Goal: Task Accomplishment & Management: Manage account settings

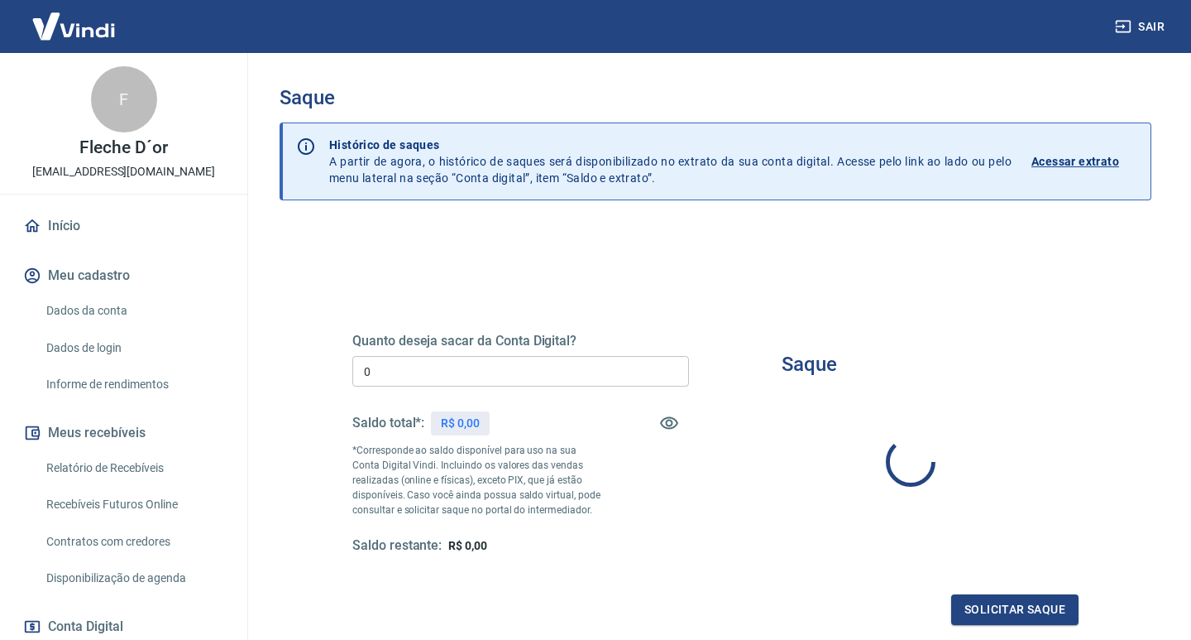
type input "R$ 0,00"
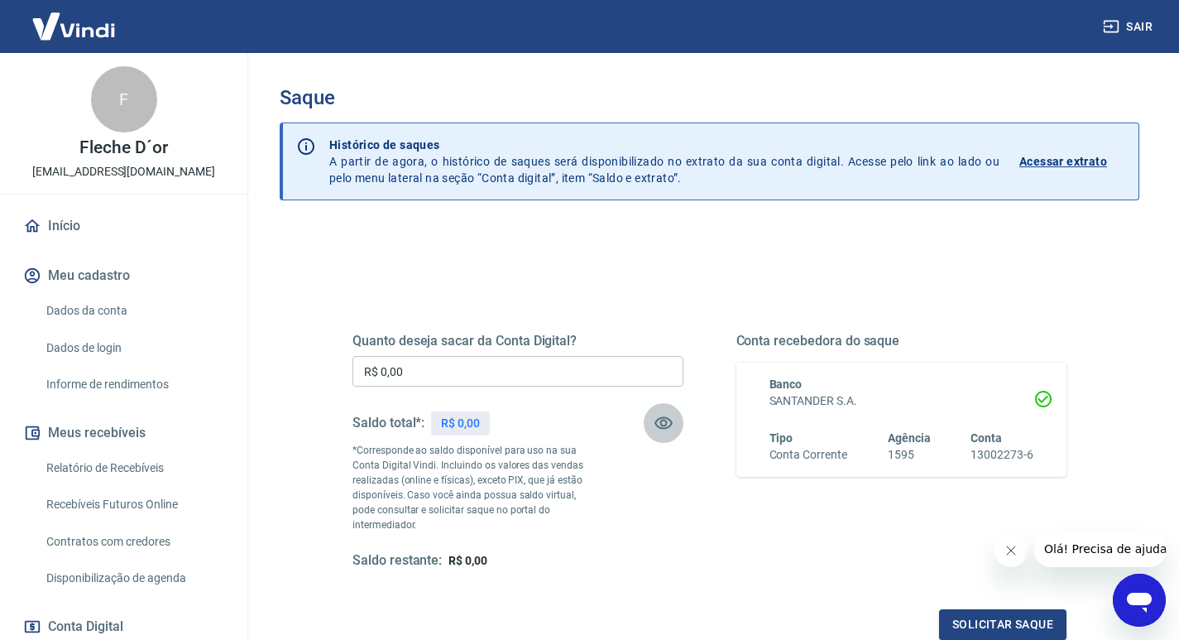
click at [668, 416] on icon "button" at bounding box center [664, 423] width 20 height 20
click at [76, 24] on img at bounding box center [74, 26] width 108 height 50
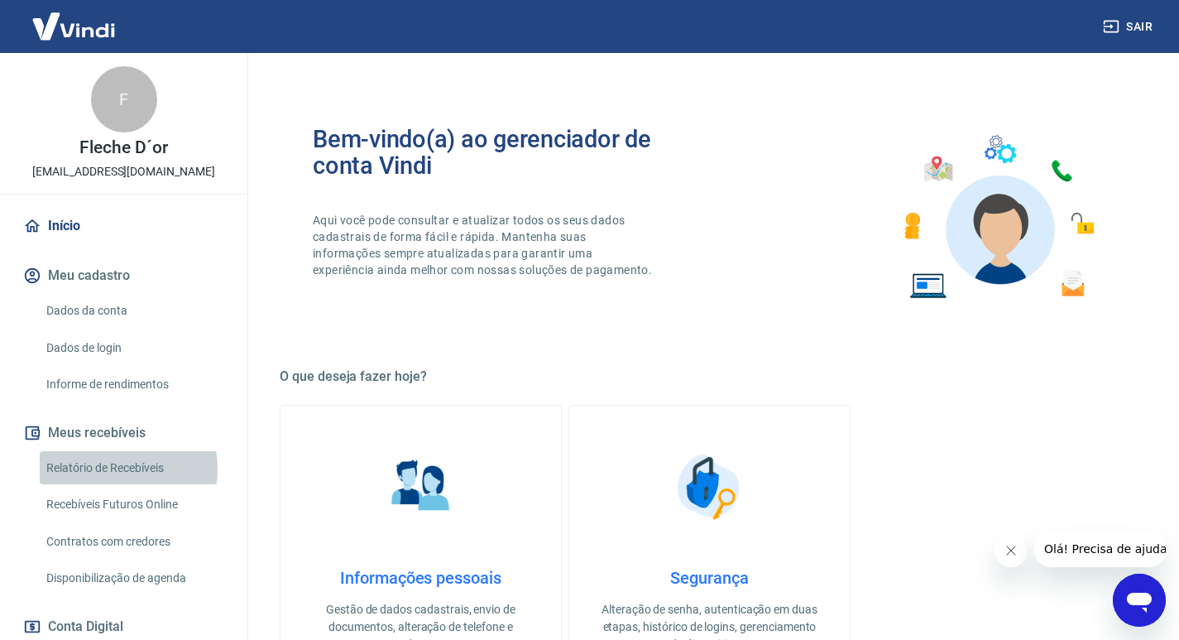
click at [115, 468] on link "Relatório de Recebíveis" at bounding box center [134, 468] width 188 height 34
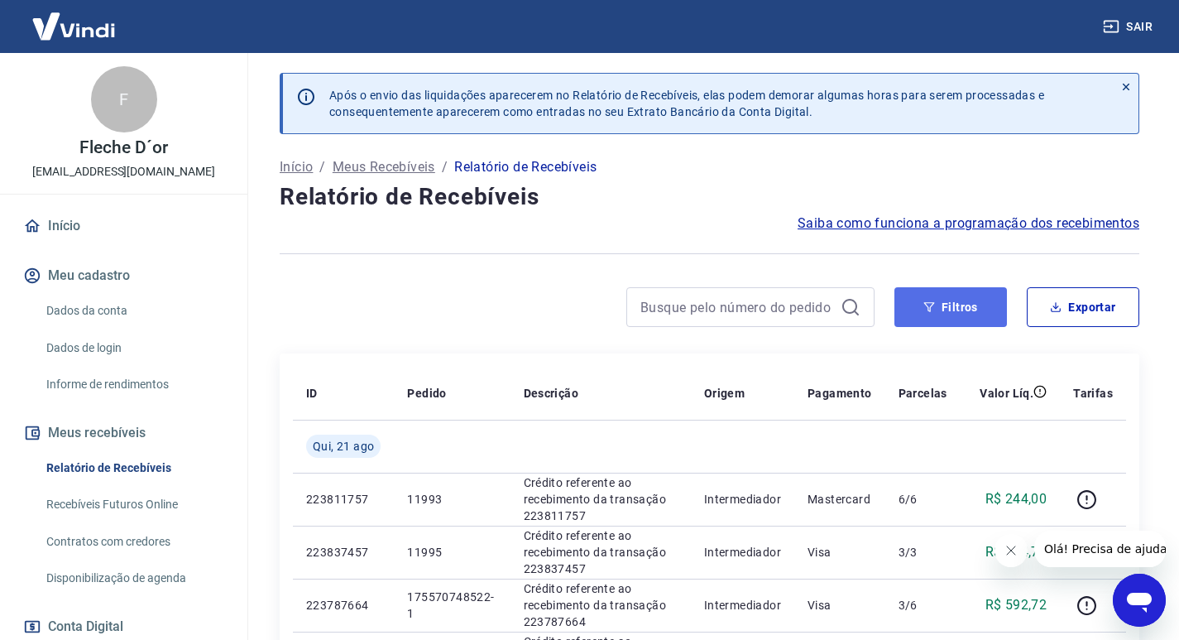
click at [926, 299] on button "Filtros" at bounding box center [950, 307] width 113 height 40
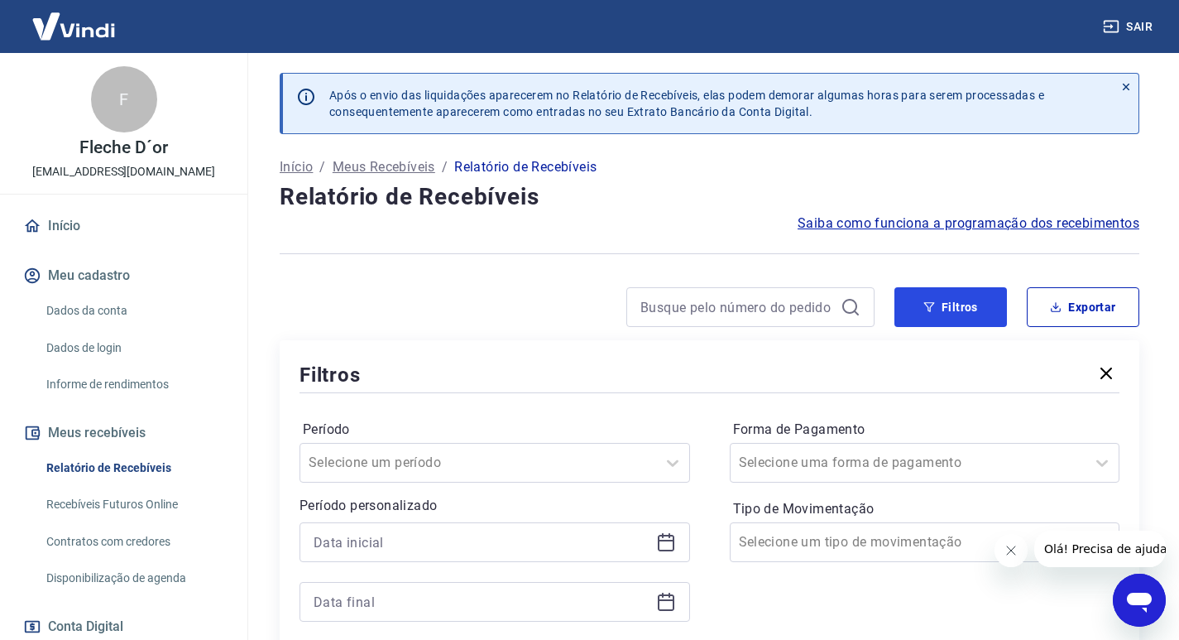
scroll to position [165, 0]
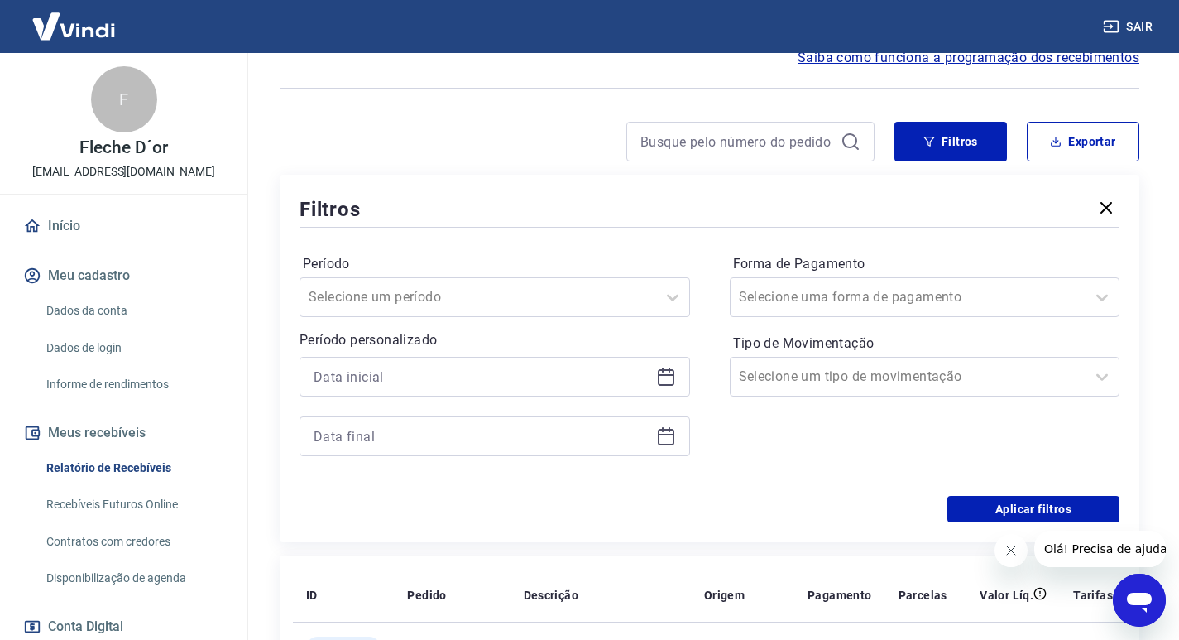
click at [656, 376] on icon at bounding box center [666, 377] width 20 height 20
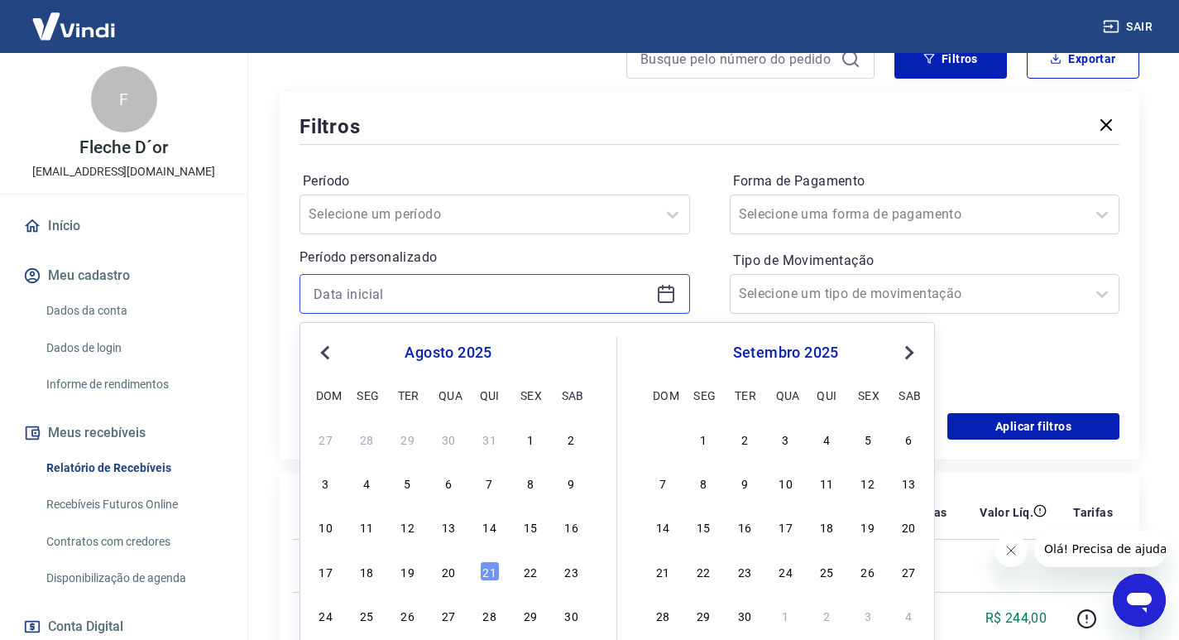
scroll to position [414, 0]
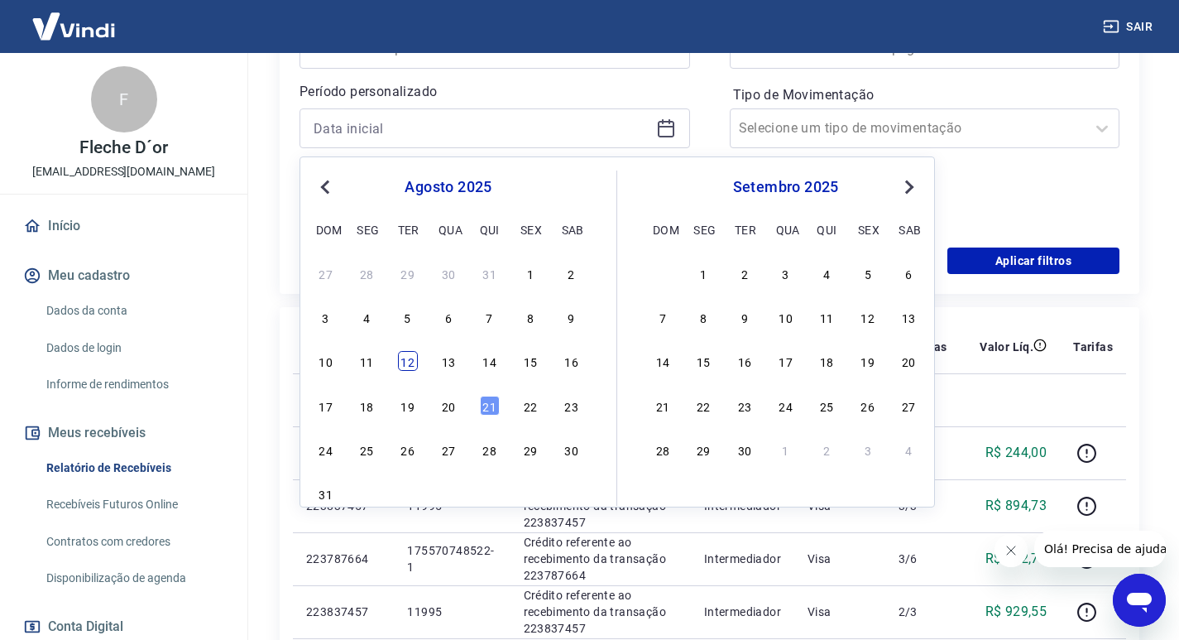
click at [411, 366] on div "12" at bounding box center [408, 361] width 20 height 20
type input "[DATE]"
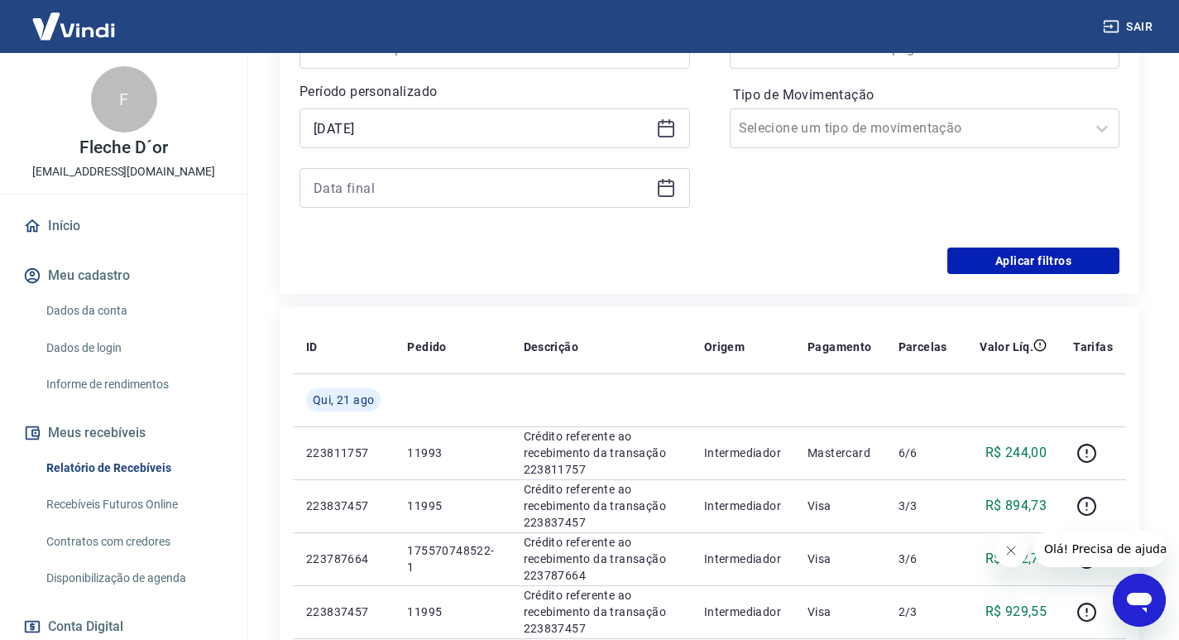
click at [667, 186] on icon at bounding box center [666, 186] width 17 height 2
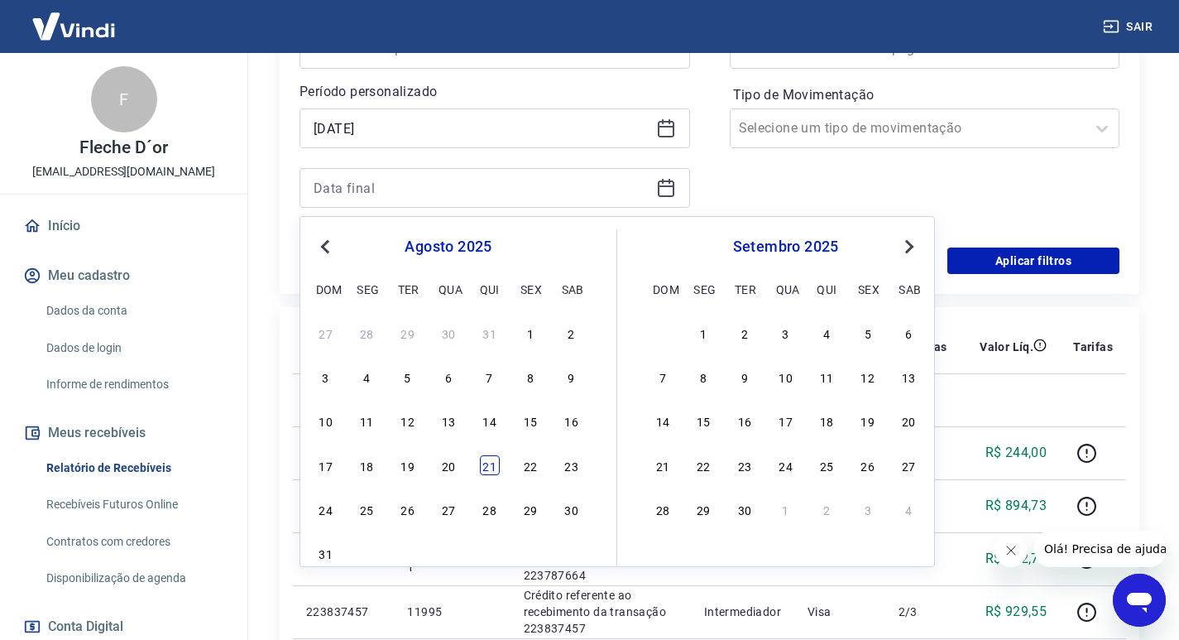
click at [488, 471] on div "21" at bounding box center [490, 465] width 20 height 20
type input "[DATE]"
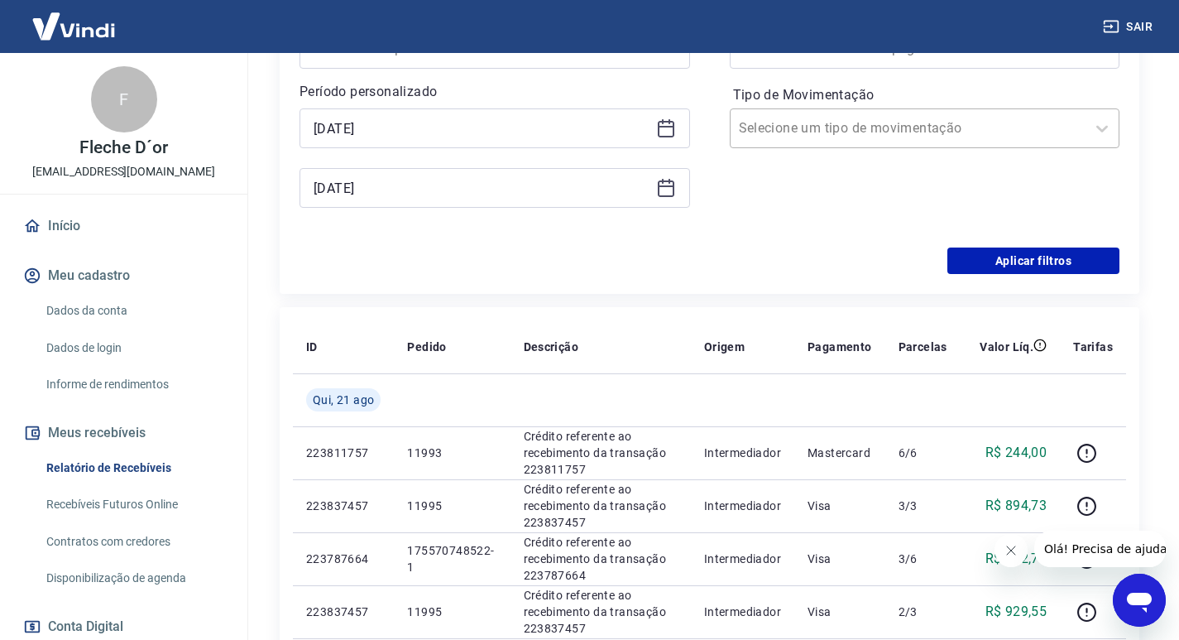
scroll to position [248, 0]
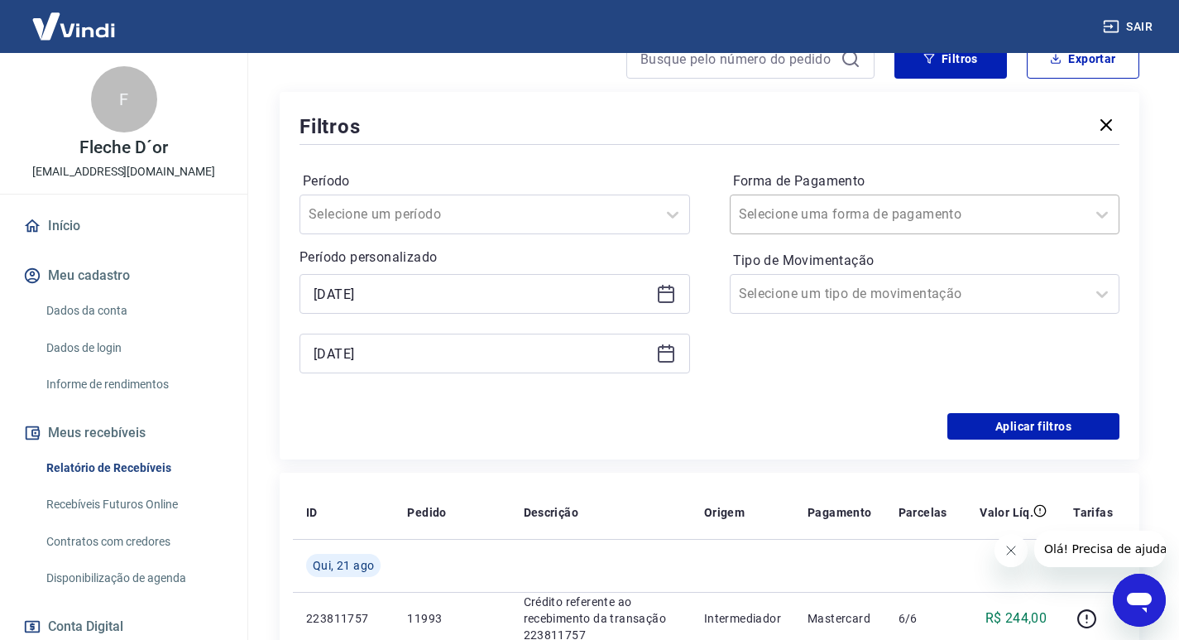
click at [841, 211] on input "Forma de Pagamento" at bounding box center [822, 214] width 167 height 20
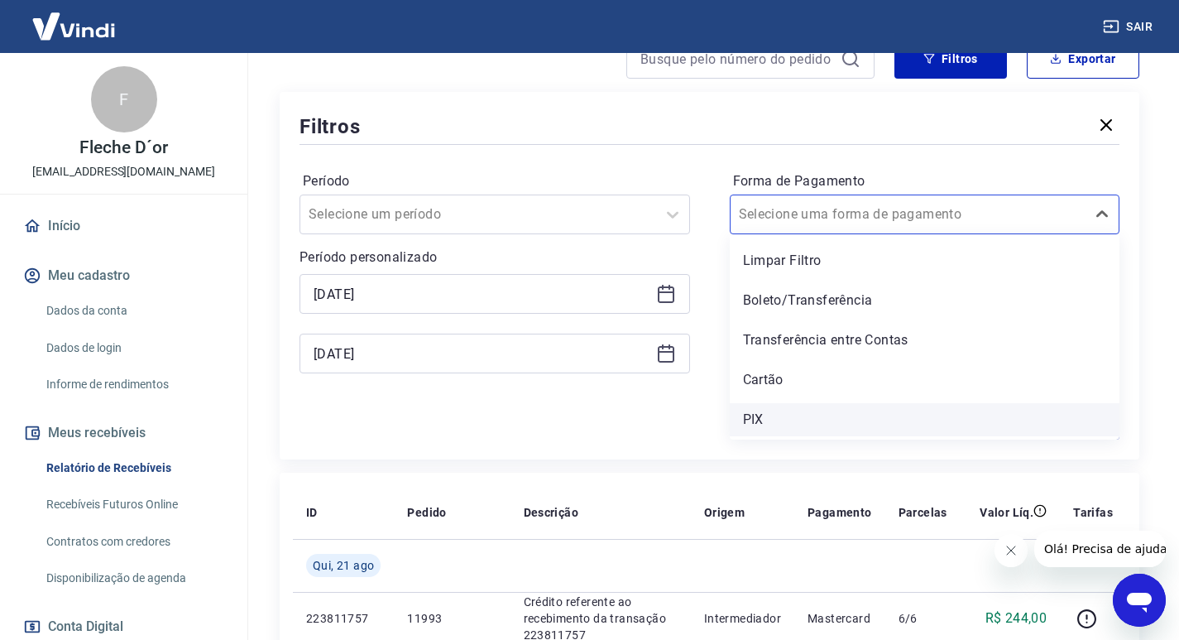
click at [761, 416] on div "PIX" at bounding box center [925, 419] width 391 height 33
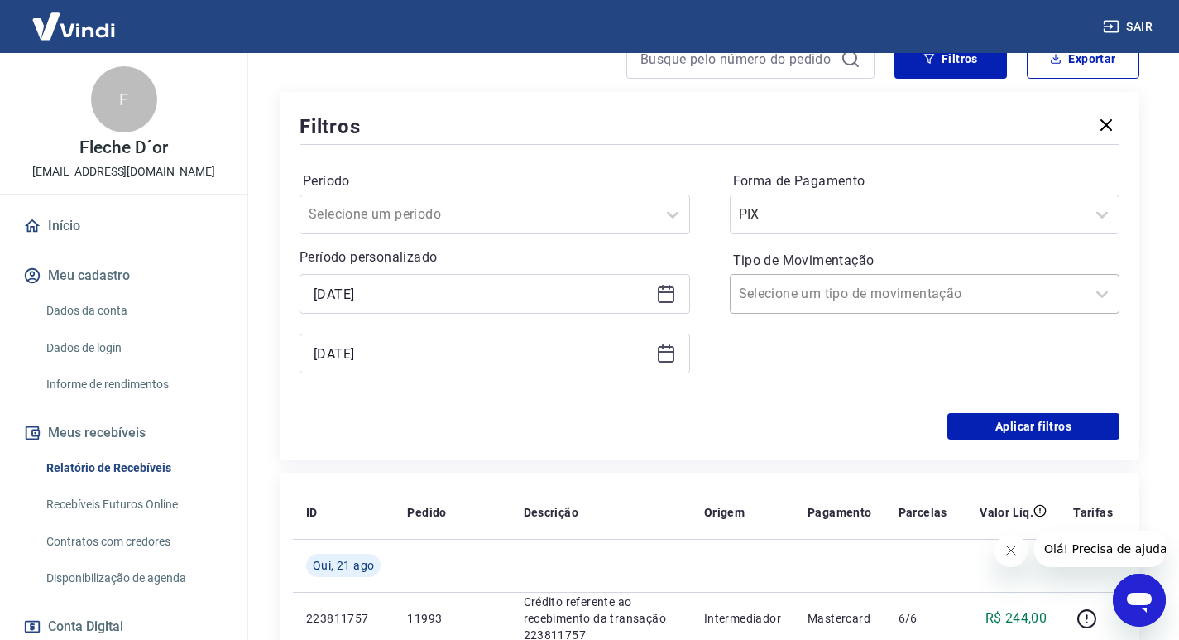
click at [839, 295] on input "Tipo de Movimentação" at bounding box center [822, 294] width 167 height 20
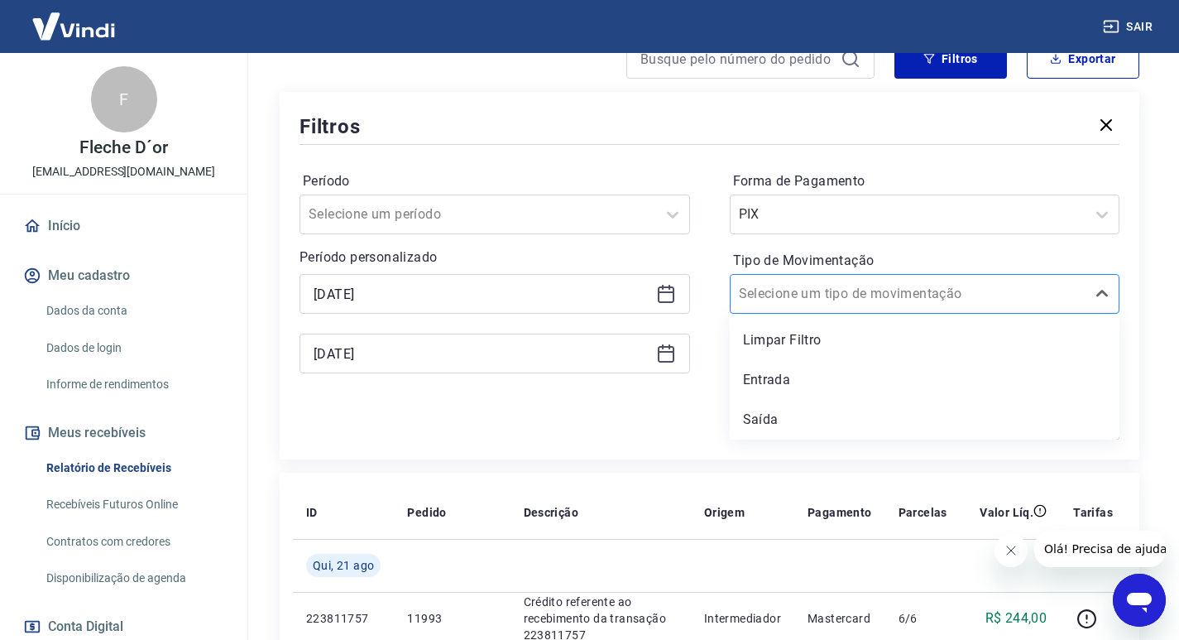
click at [839, 295] on input "Tipo de Movimentação" at bounding box center [822, 294] width 167 height 20
click at [711, 370] on div "Período Selecione um período Período personalizado Selected date: [DATE] [DATE]…" at bounding box center [710, 280] width 820 height 265
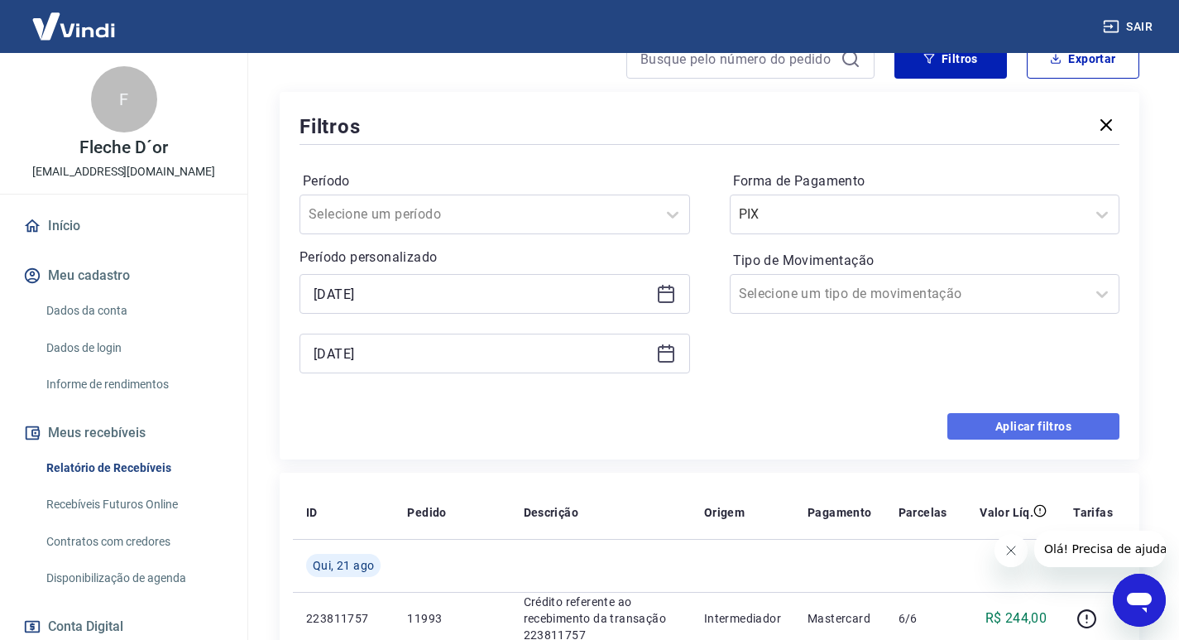
click at [1016, 415] on button "Aplicar filtros" at bounding box center [1033, 426] width 172 height 26
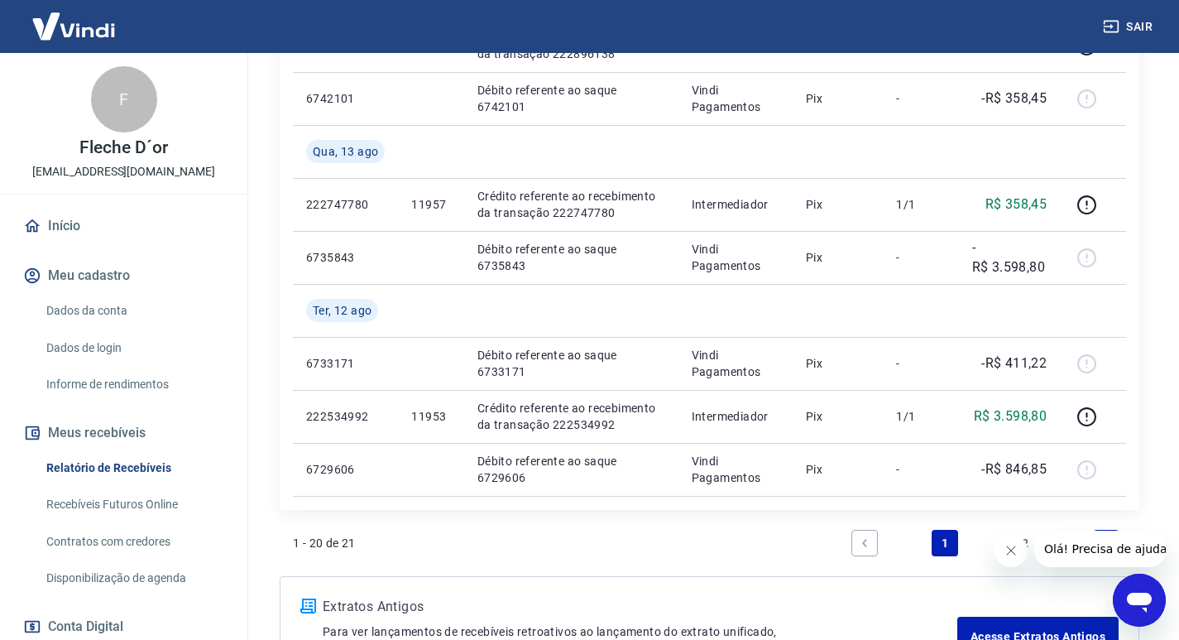
scroll to position [1535, 0]
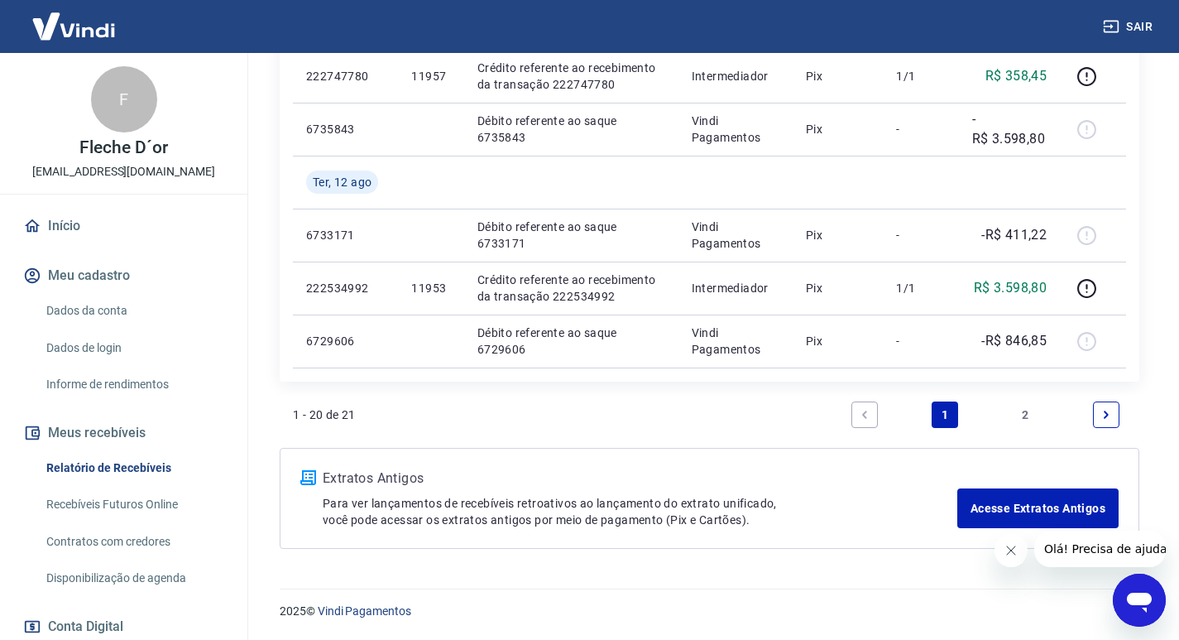
click at [1033, 405] on link "2" at bounding box center [1026, 414] width 26 height 26
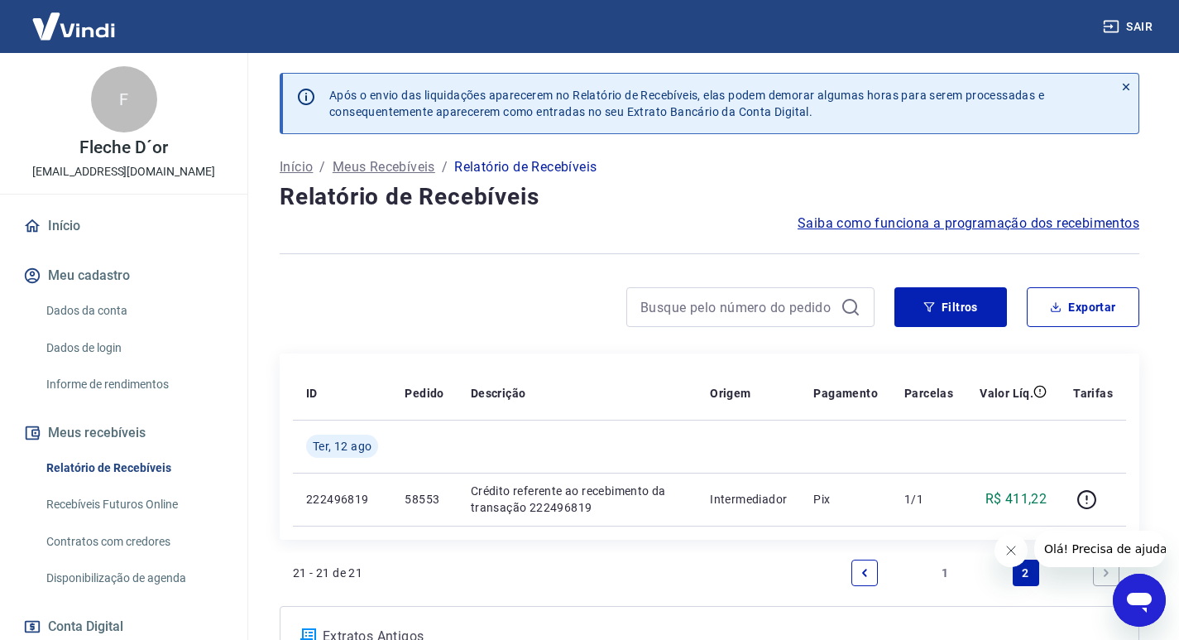
scroll to position [158, 0]
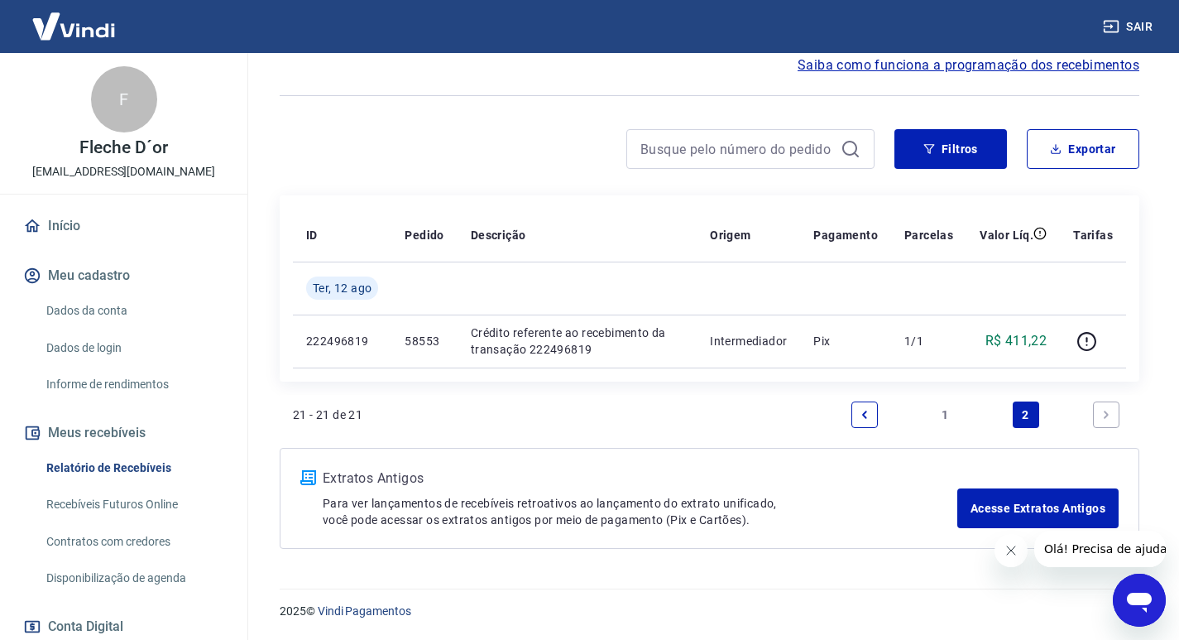
click at [942, 420] on link "1" at bounding box center [945, 414] width 26 height 26
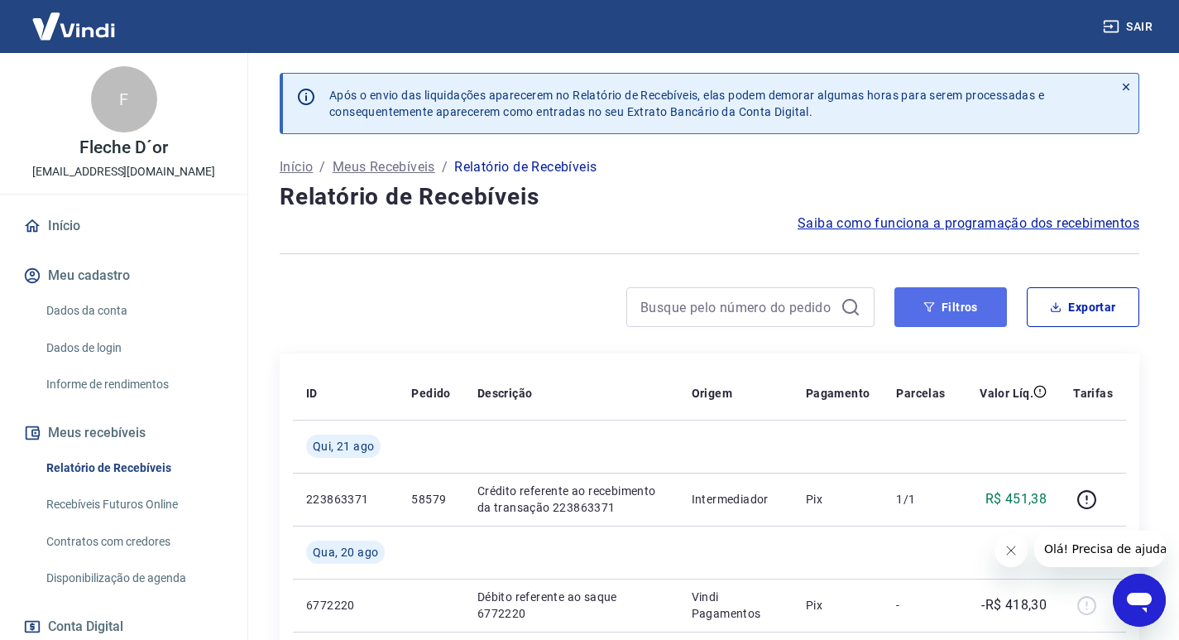
click at [961, 309] on button "Filtros" at bounding box center [950, 307] width 113 height 40
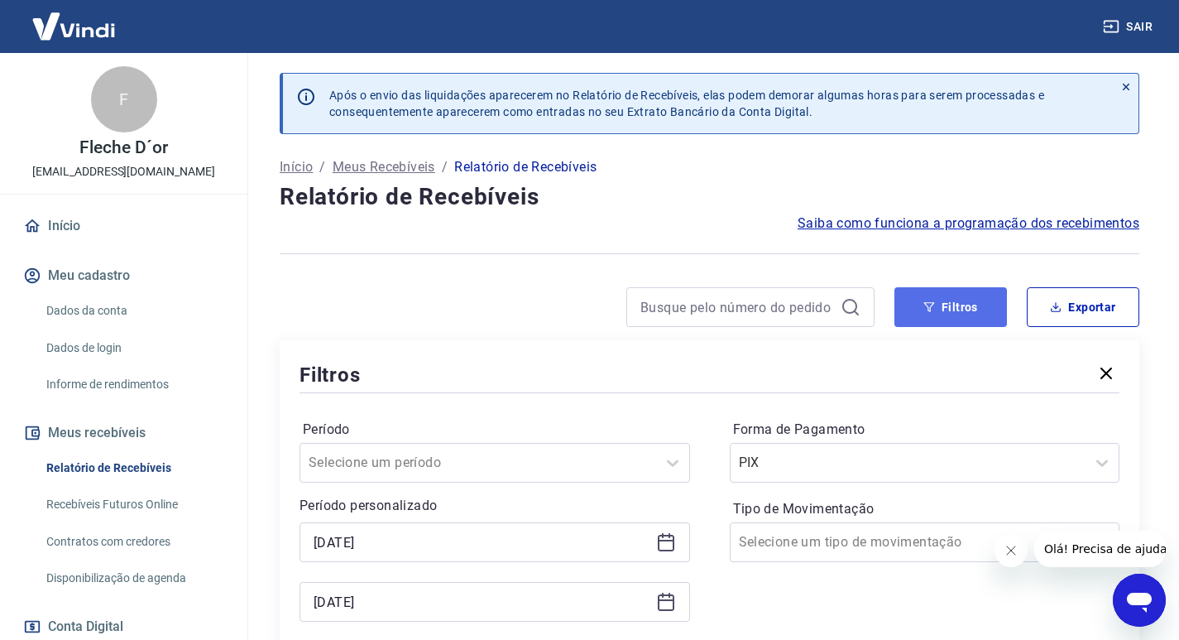
scroll to position [165, 0]
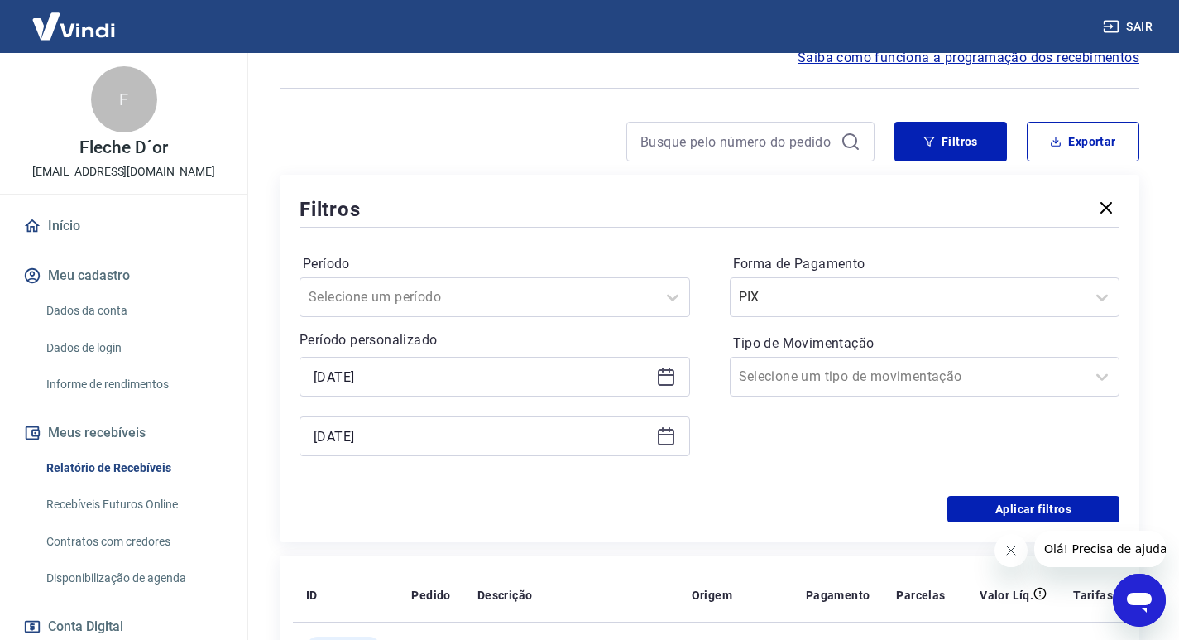
click at [669, 378] on icon at bounding box center [666, 377] width 20 height 20
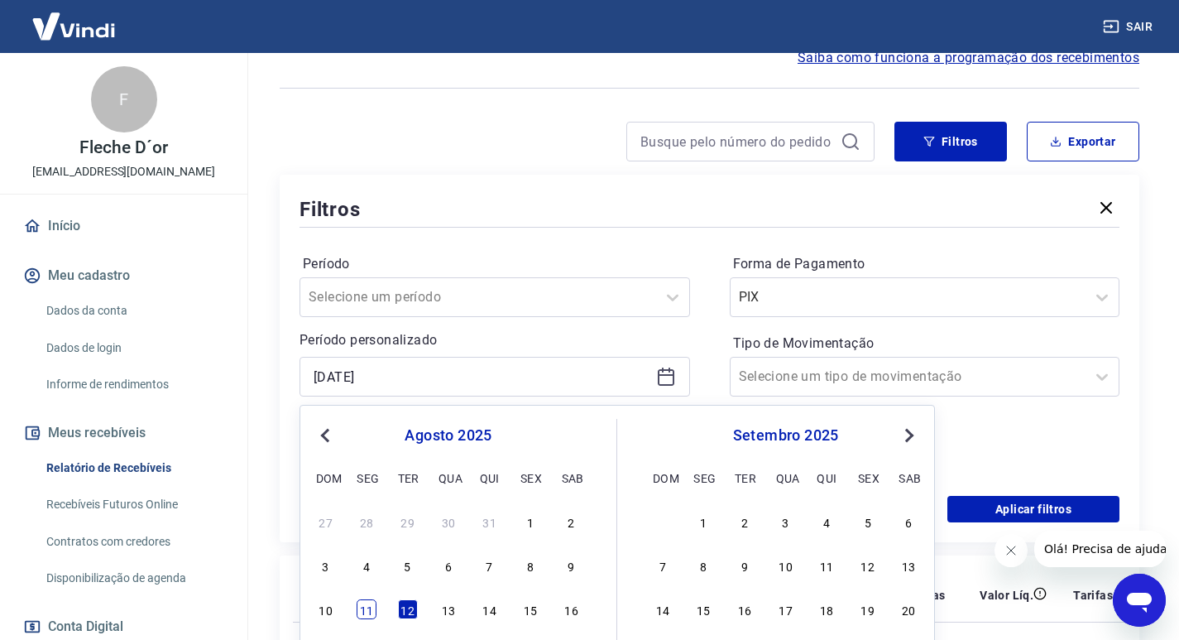
click at [370, 612] on div "11" at bounding box center [367, 609] width 20 height 20
type input "[DATE]"
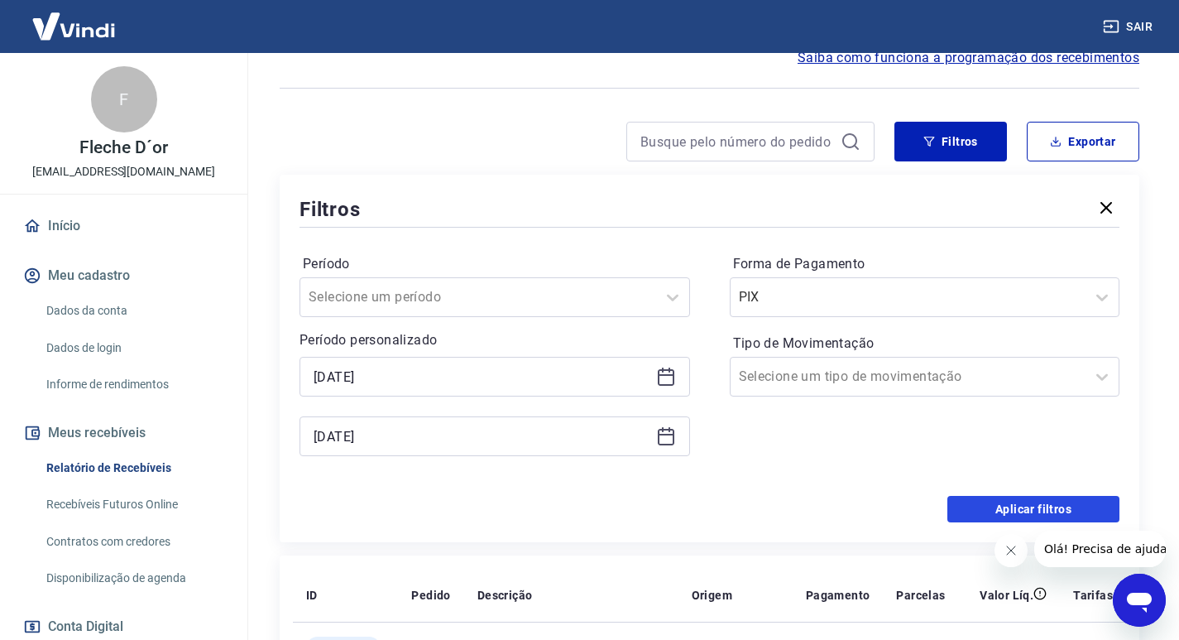
drag, startPoint x: 1040, startPoint y: 506, endPoint x: 702, endPoint y: 335, distance: 379.3
click at [1038, 506] on button "Aplicar filtros" at bounding box center [1033, 509] width 172 height 26
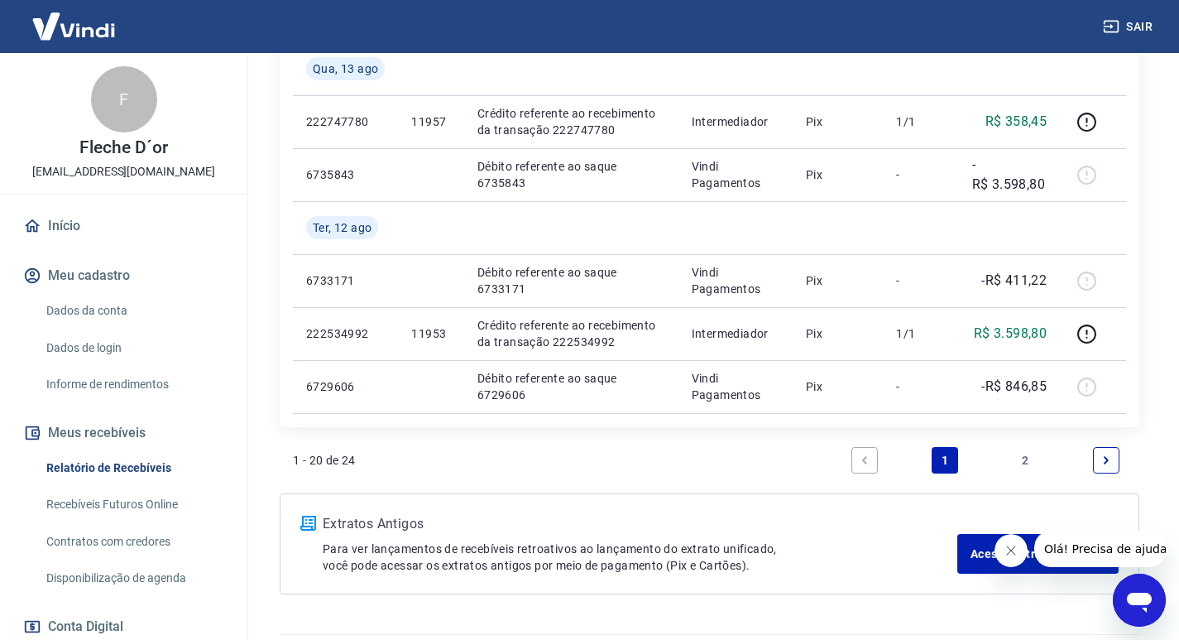
scroll to position [1535, 0]
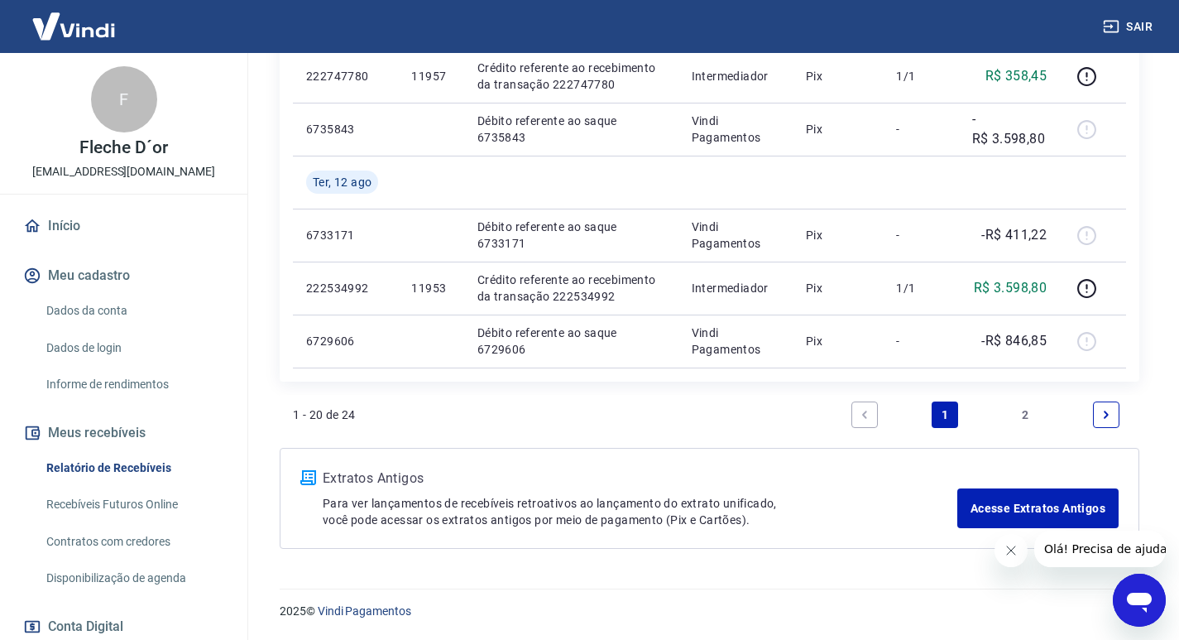
click at [1032, 411] on link "2" at bounding box center [1026, 414] width 26 height 26
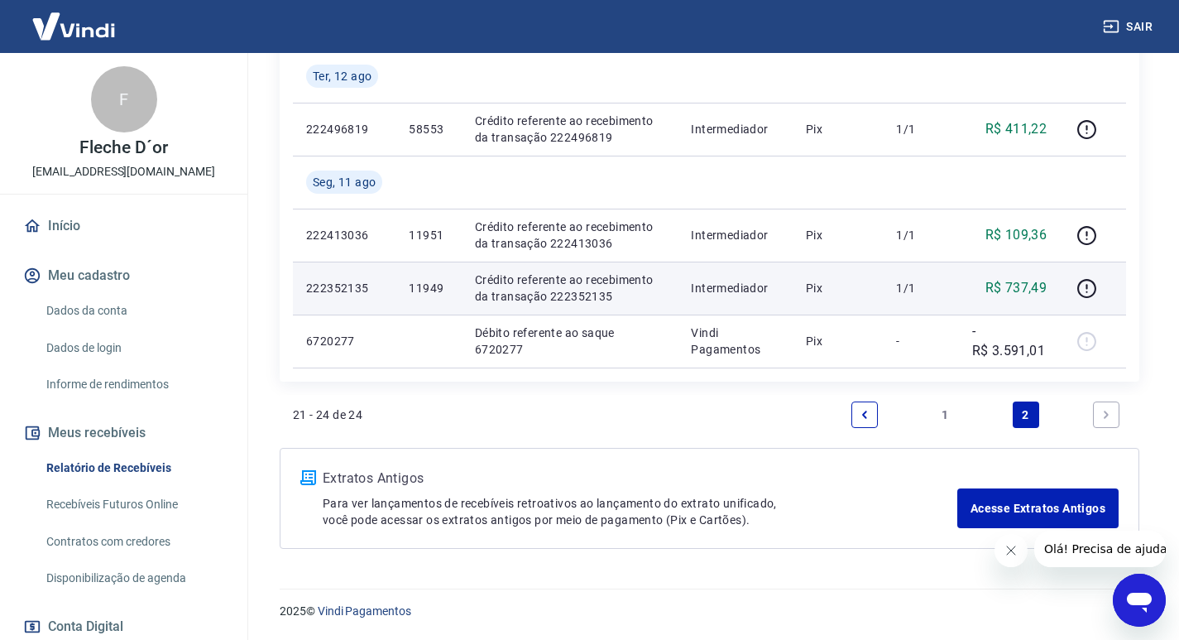
scroll to position [287, 0]
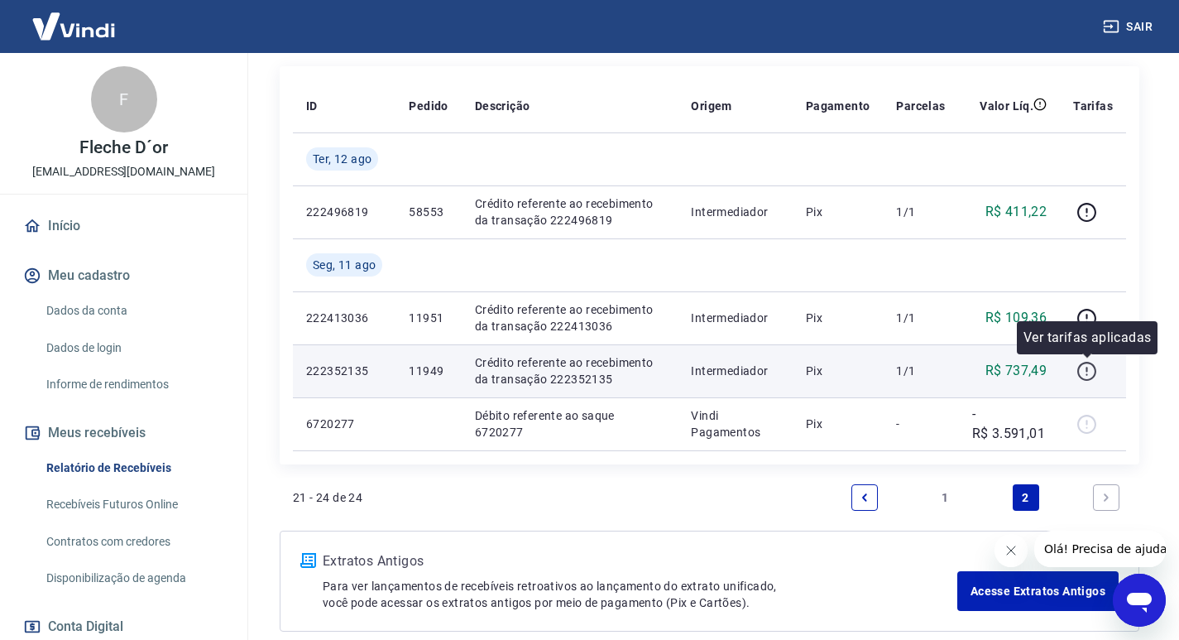
click at [1084, 376] on icon "button" at bounding box center [1086, 371] width 21 height 21
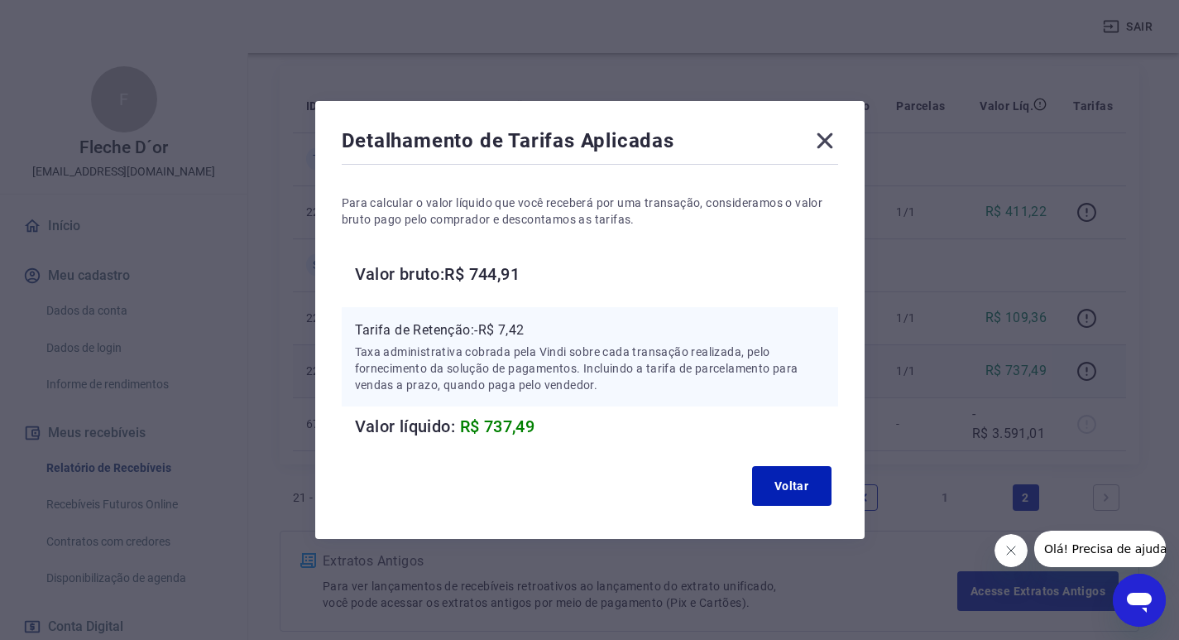
click at [832, 143] on icon at bounding box center [825, 141] width 16 height 16
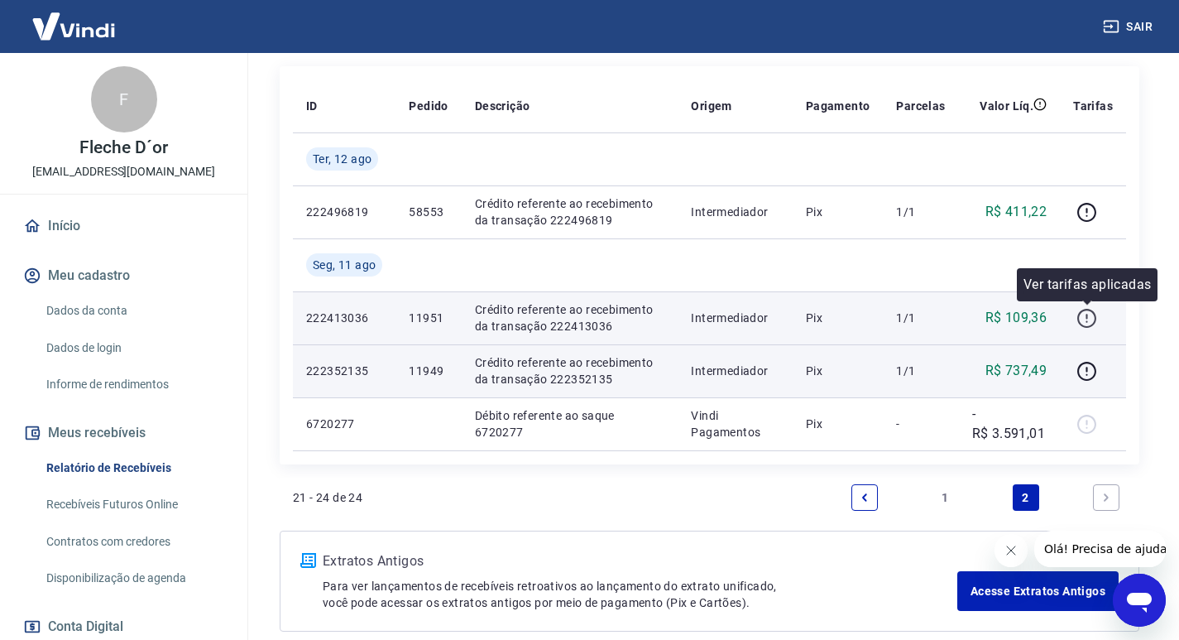
click at [1081, 315] on icon "button" at bounding box center [1086, 318] width 21 height 21
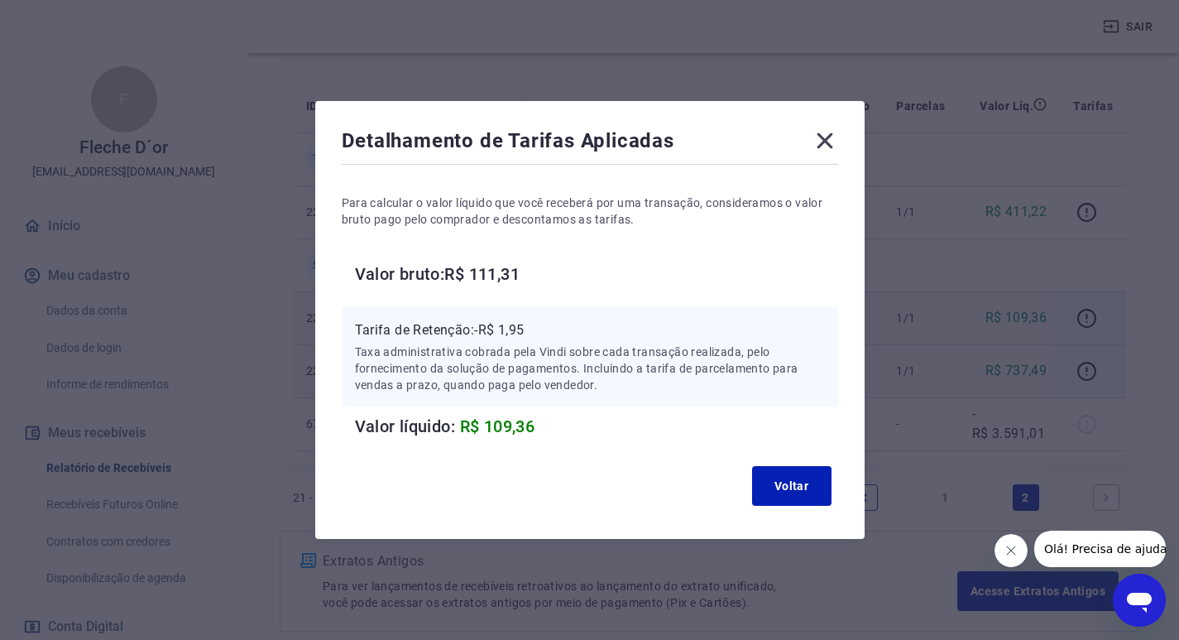
click at [832, 134] on icon at bounding box center [825, 140] width 26 height 26
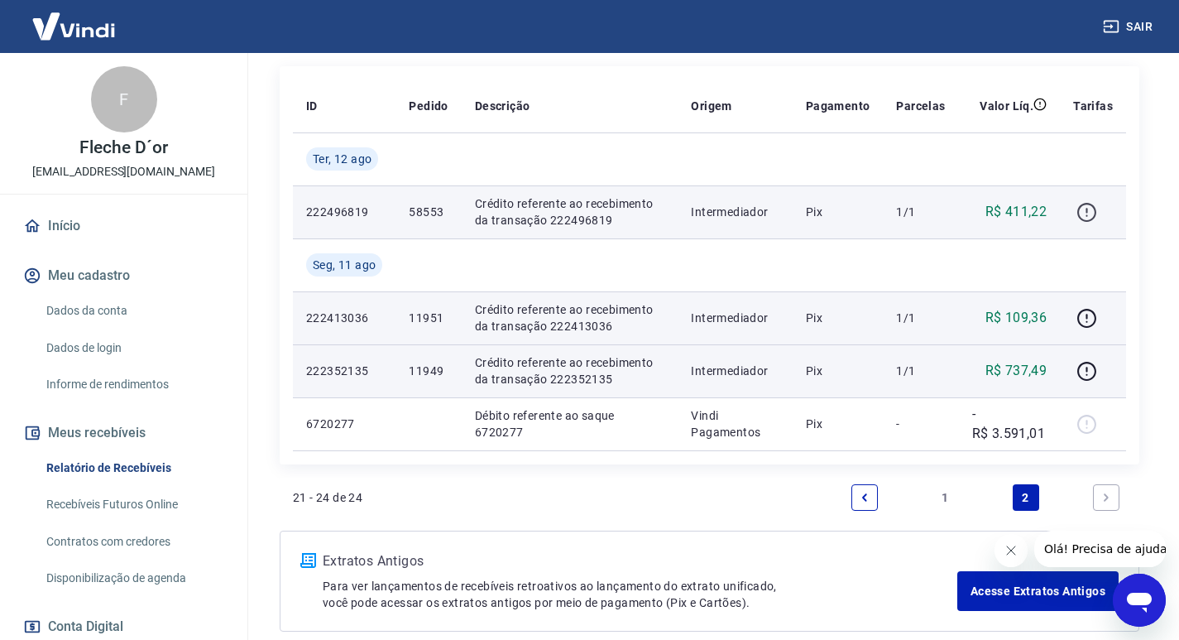
click at [1080, 206] on icon "button" at bounding box center [1086, 212] width 21 height 21
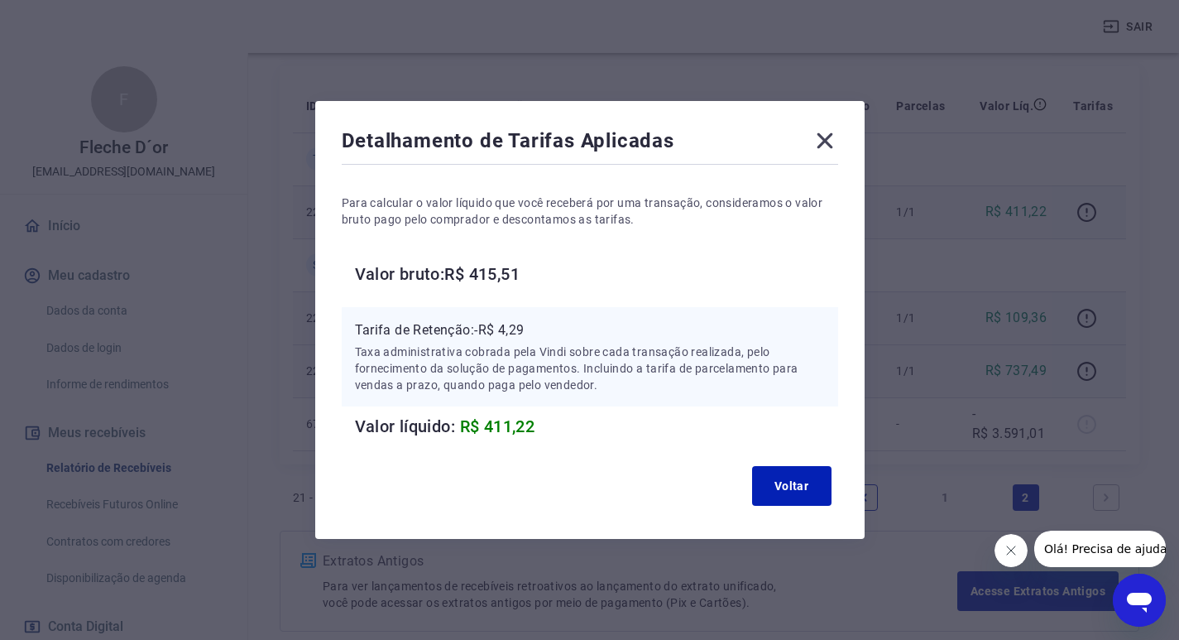
click at [830, 140] on icon at bounding box center [825, 141] width 16 height 16
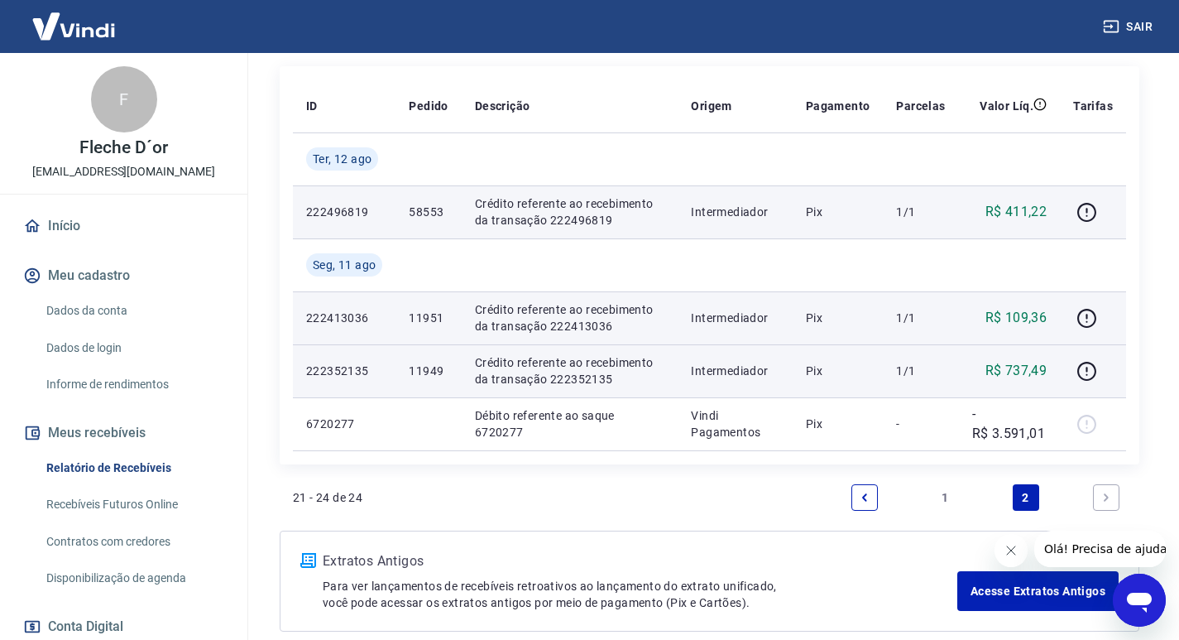
click at [940, 481] on li "1" at bounding box center [945, 497] width 40 height 40
click at [941, 489] on link "1" at bounding box center [945, 497] width 26 height 26
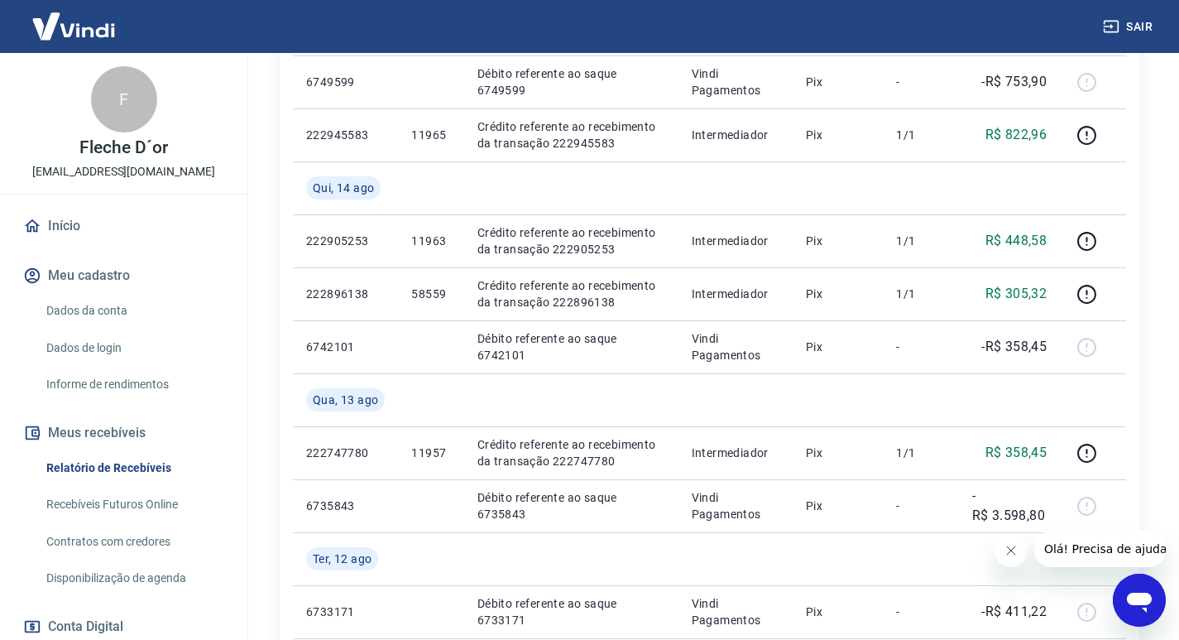
scroll to position [1535, 0]
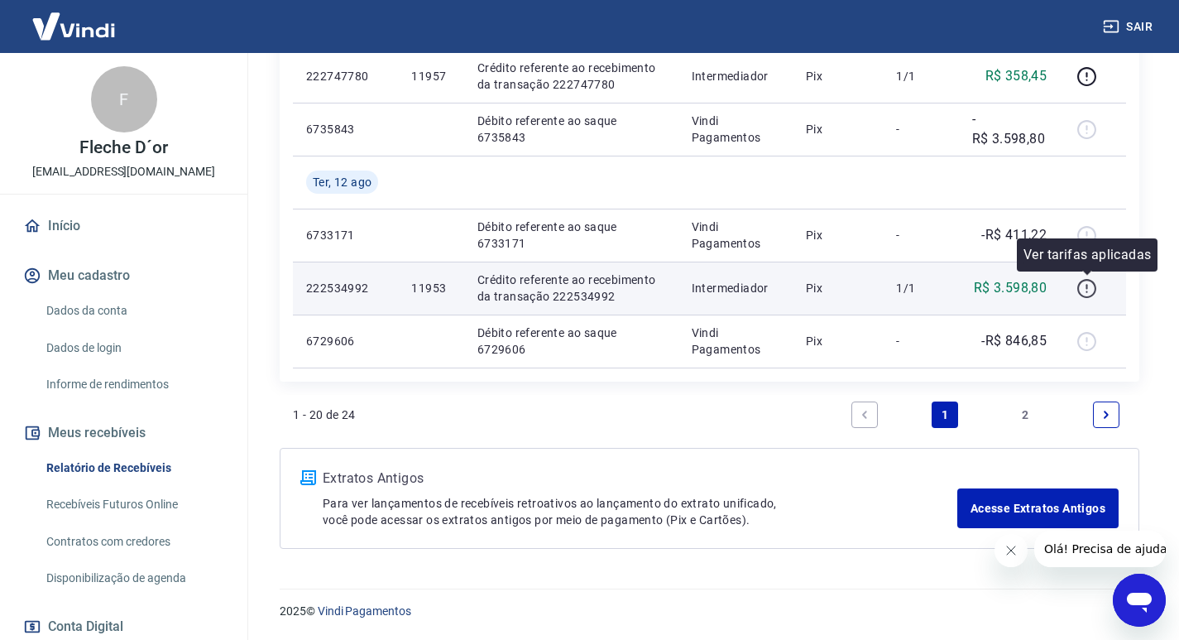
click at [1084, 287] on icon "button" at bounding box center [1086, 288] width 21 height 21
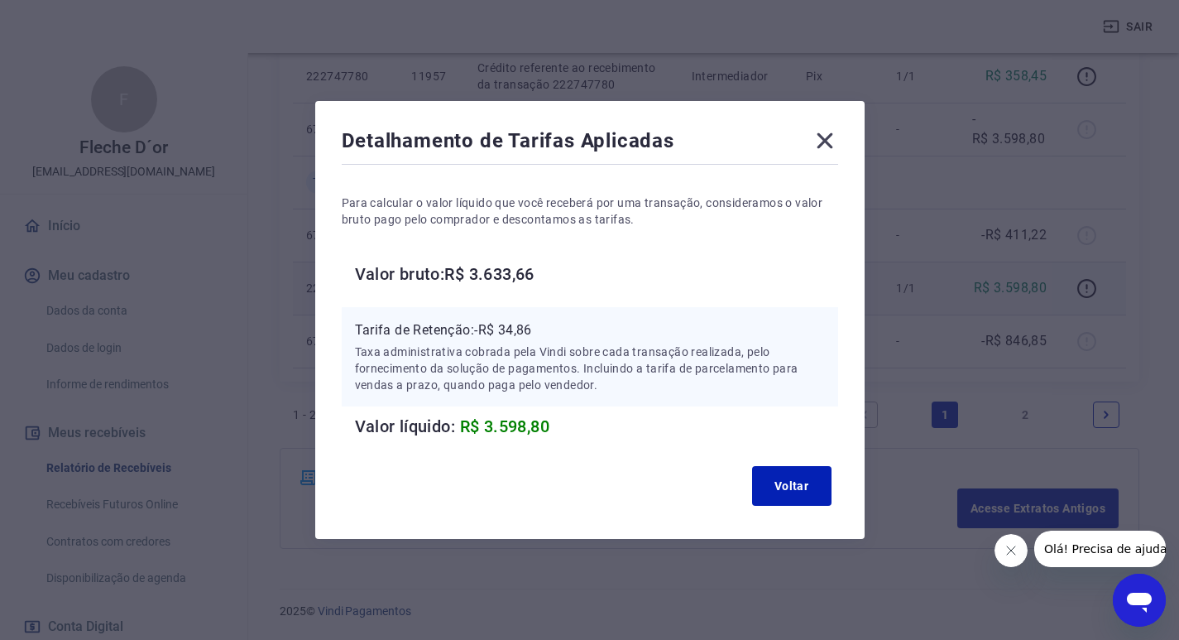
click at [827, 153] on icon at bounding box center [825, 140] width 26 height 26
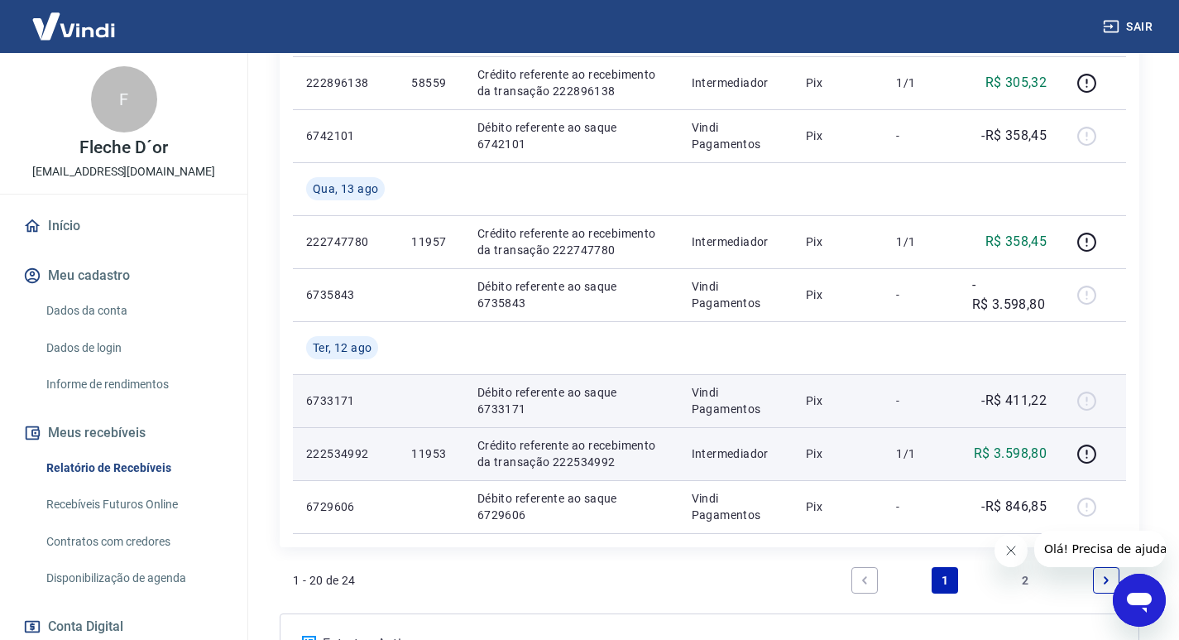
scroll to position [1287, 0]
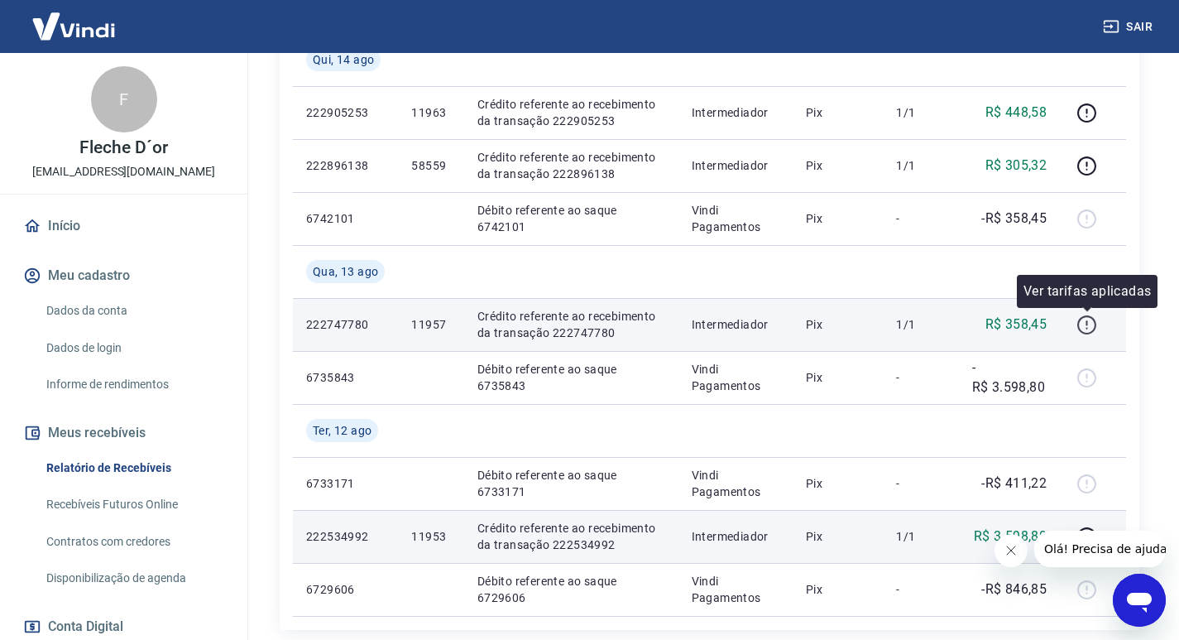
click at [1096, 324] on icon "button" at bounding box center [1086, 324] width 19 height 19
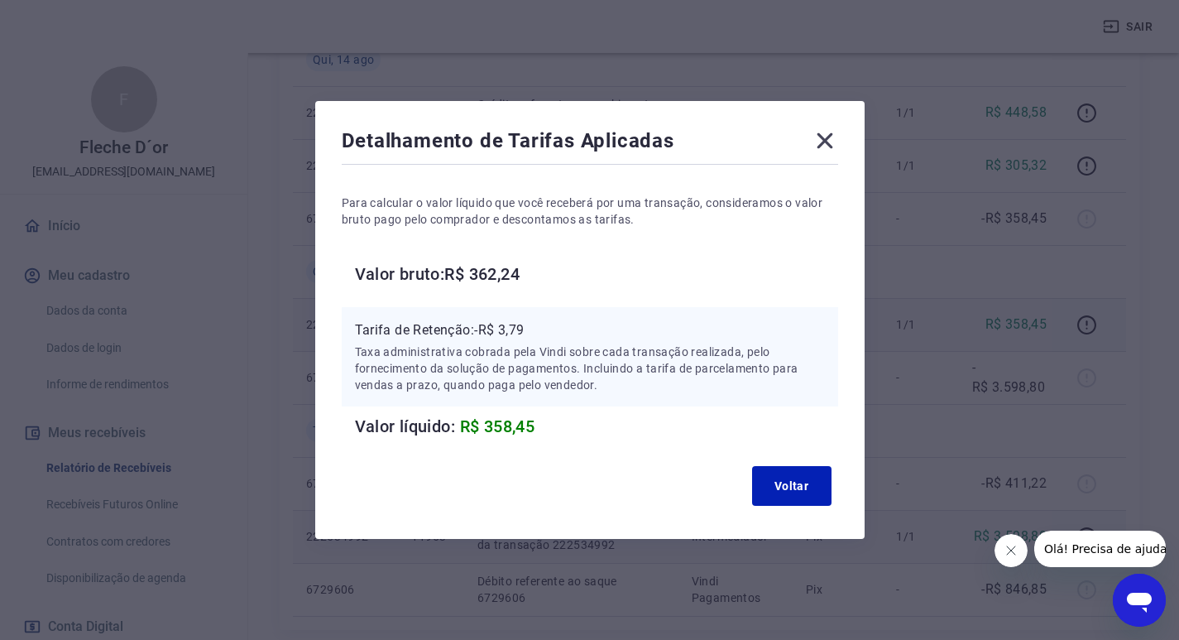
click at [832, 146] on icon at bounding box center [825, 141] width 16 height 16
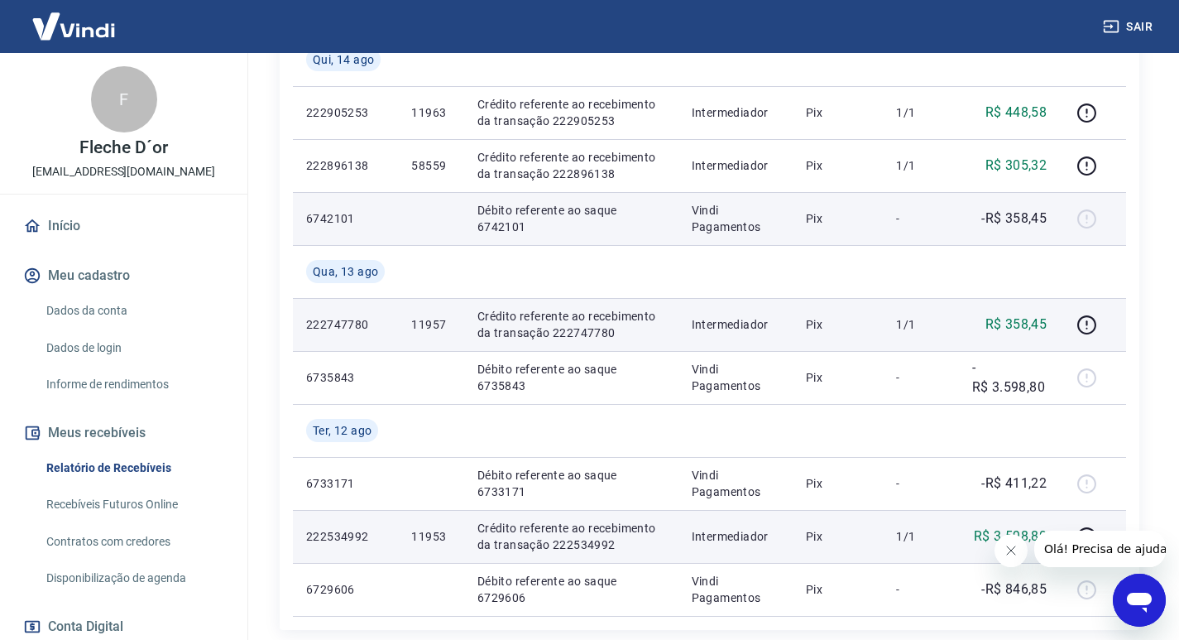
scroll to position [1121, 0]
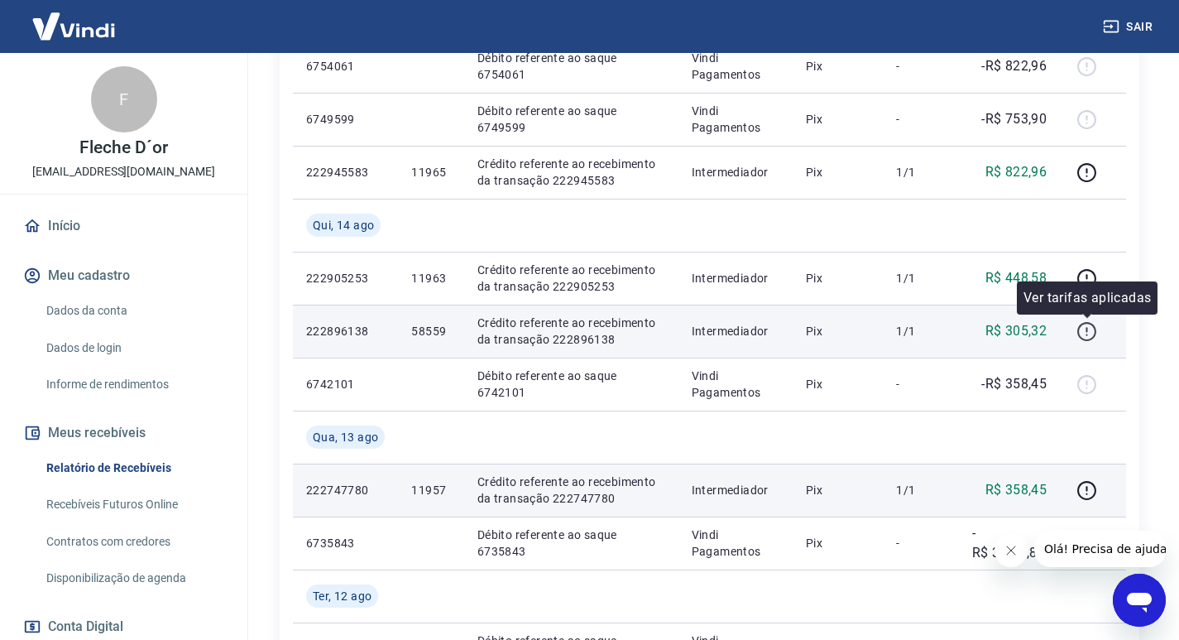
click at [1083, 323] on icon "button" at bounding box center [1086, 331] width 21 height 21
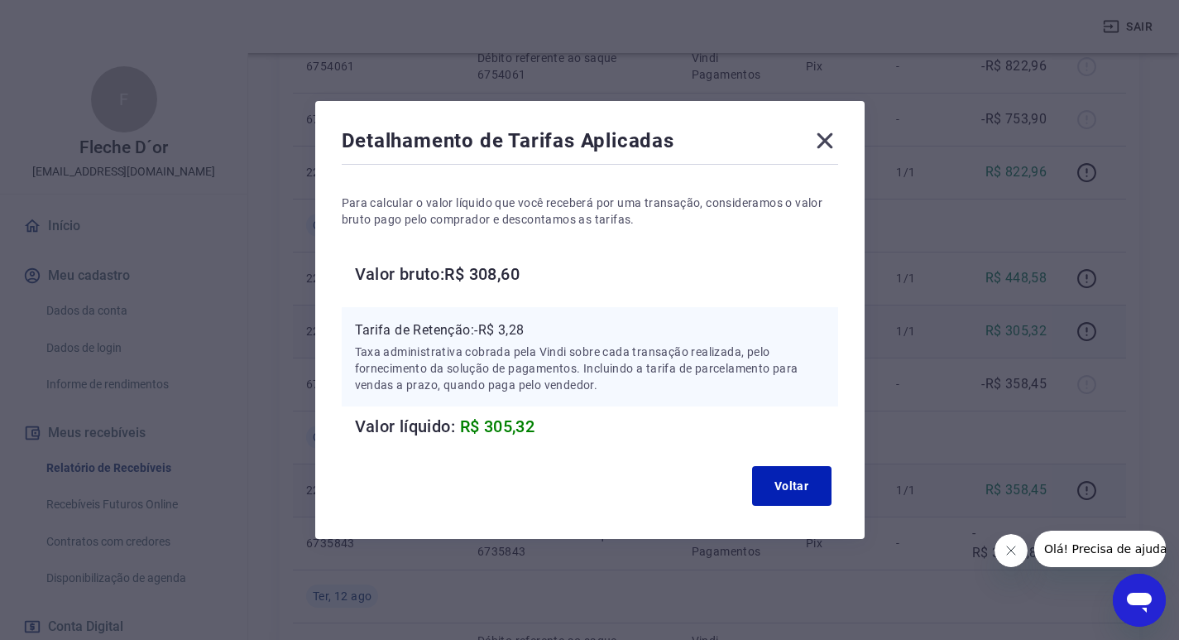
click at [835, 141] on icon at bounding box center [825, 140] width 26 height 26
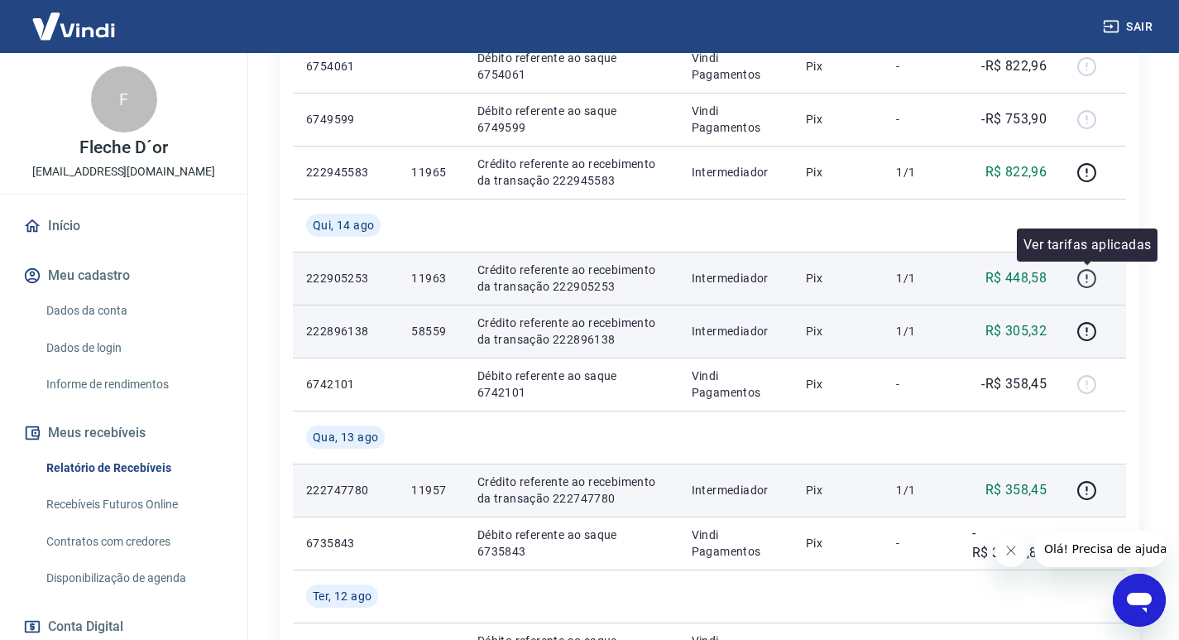
click at [1084, 278] on icon "button" at bounding box center [1086, 278] width 21 height 21
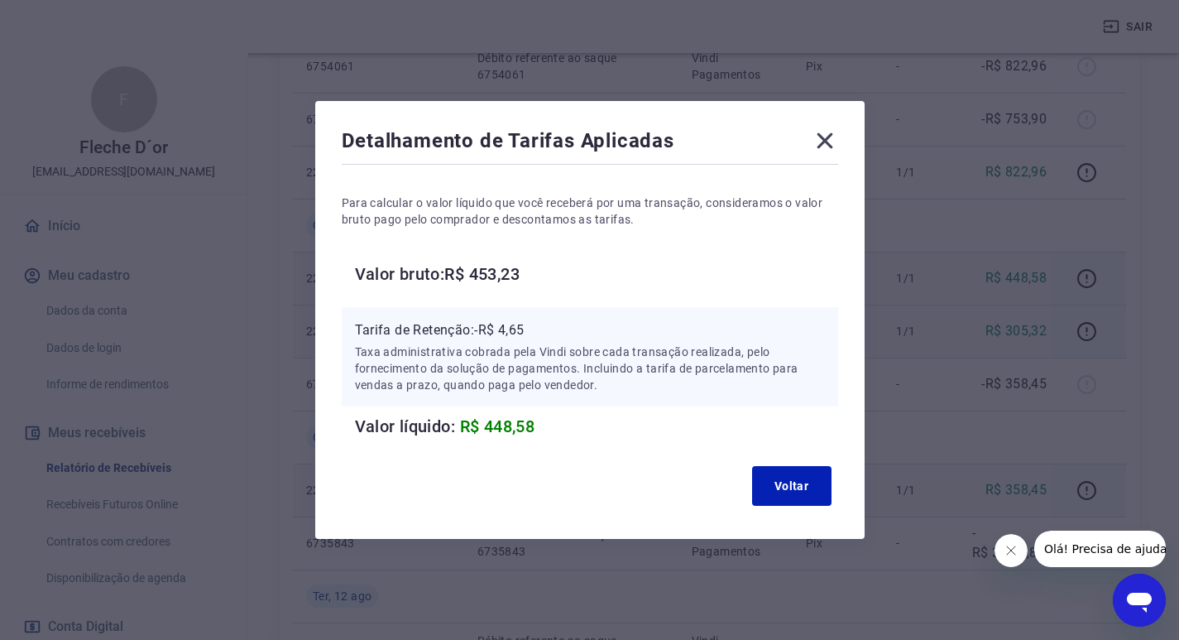
click at [823, 144] on icon at bounding box center [825, 140] width 26 height 26
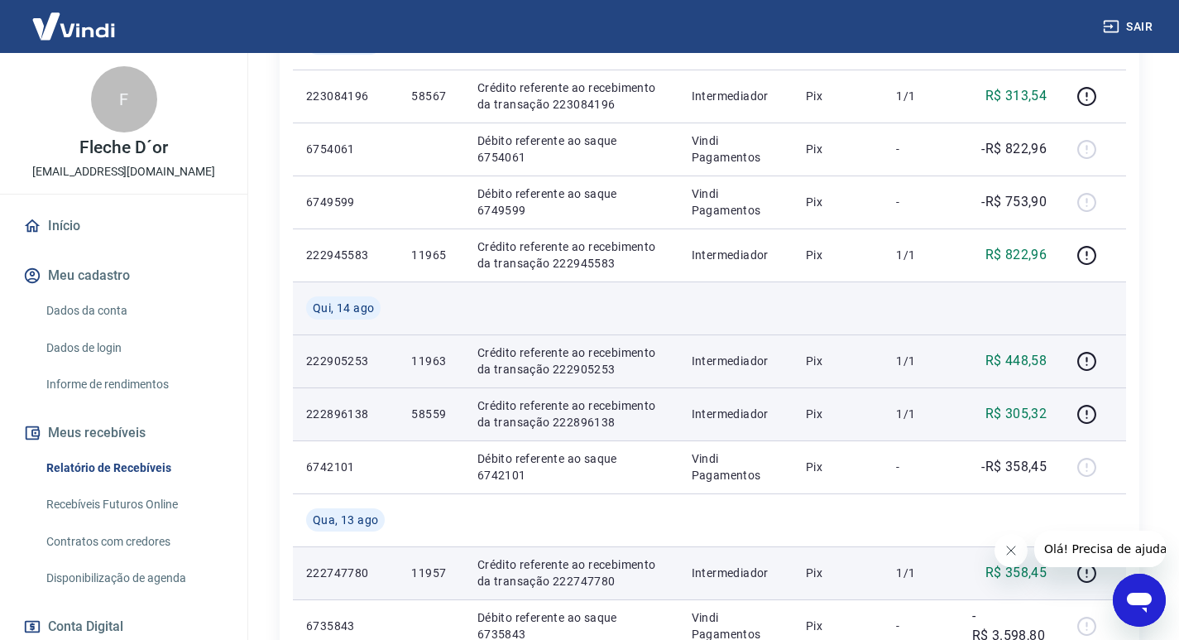
scroll to position [956, 0]
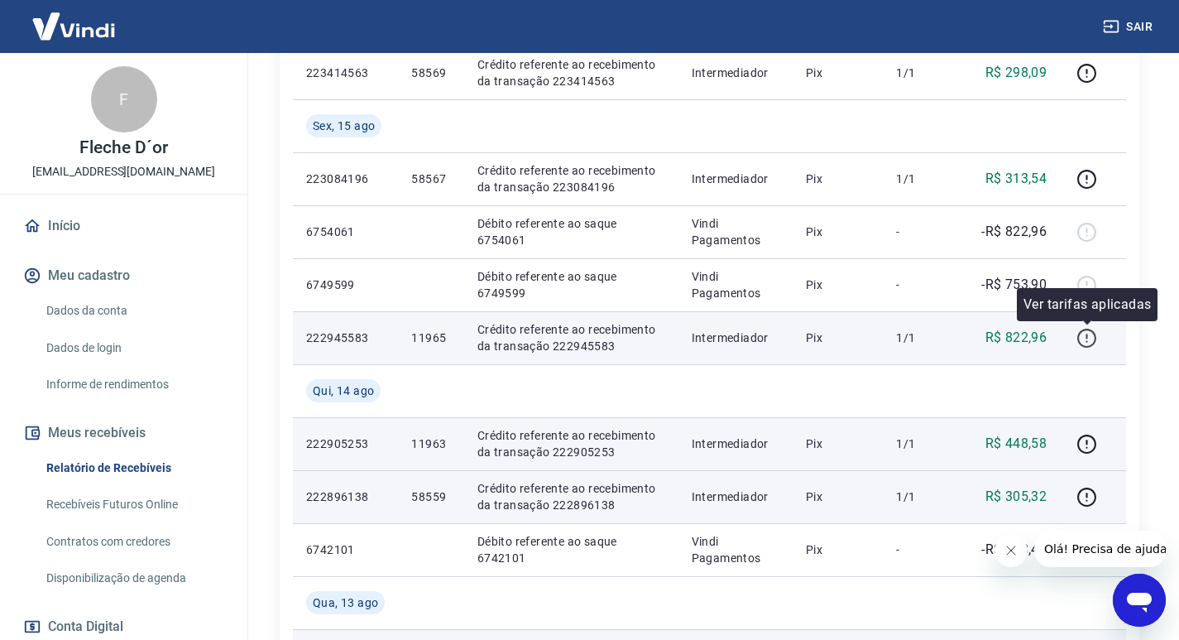
click at [1081, 339] on icon "button" at bounding box center [1086, 338] width 21 height 21
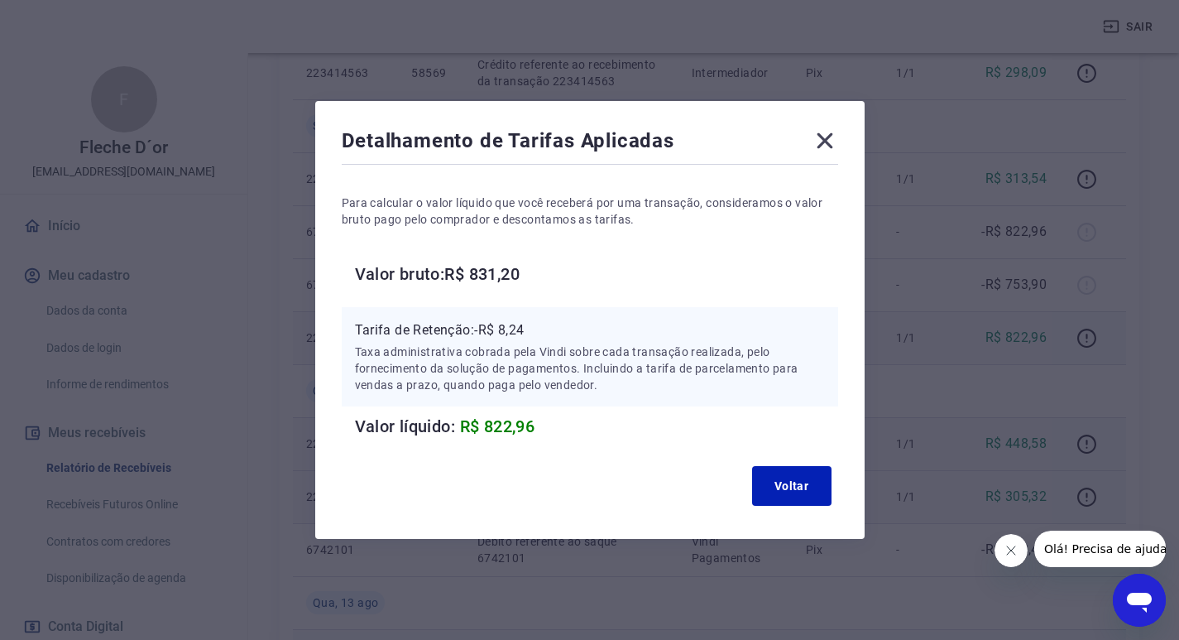
click at [829, 137] on icon at bounding box center [825, 140] width 26 height 26
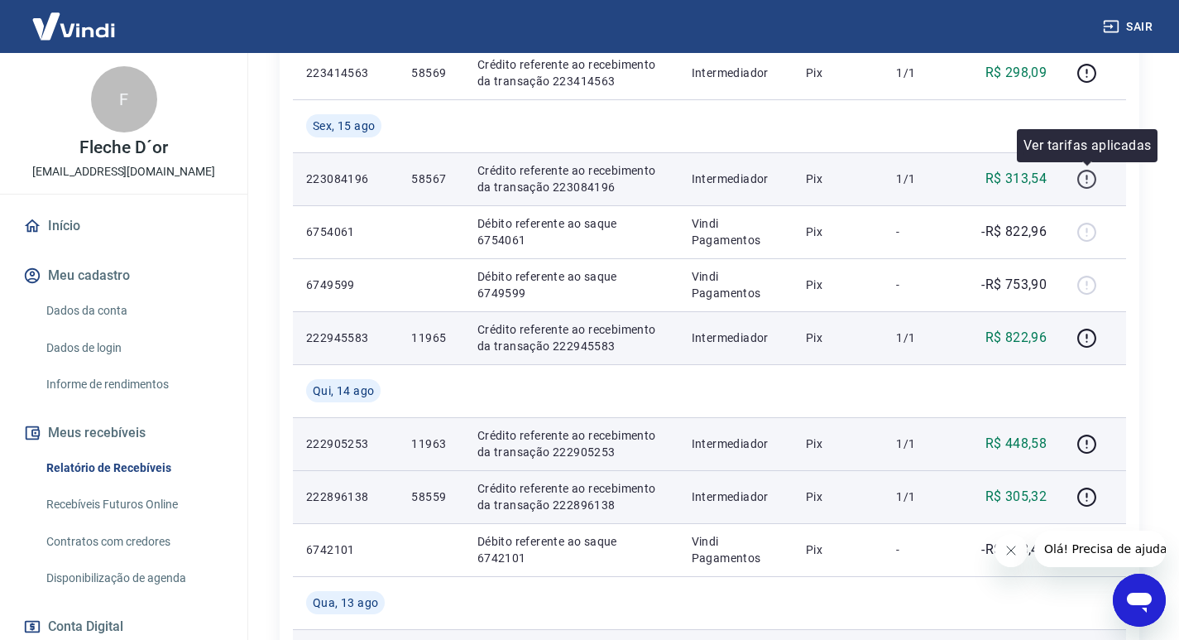
click at [1090, 180] on icon "button" at bounding box center [1086, 179] width 21 height 21
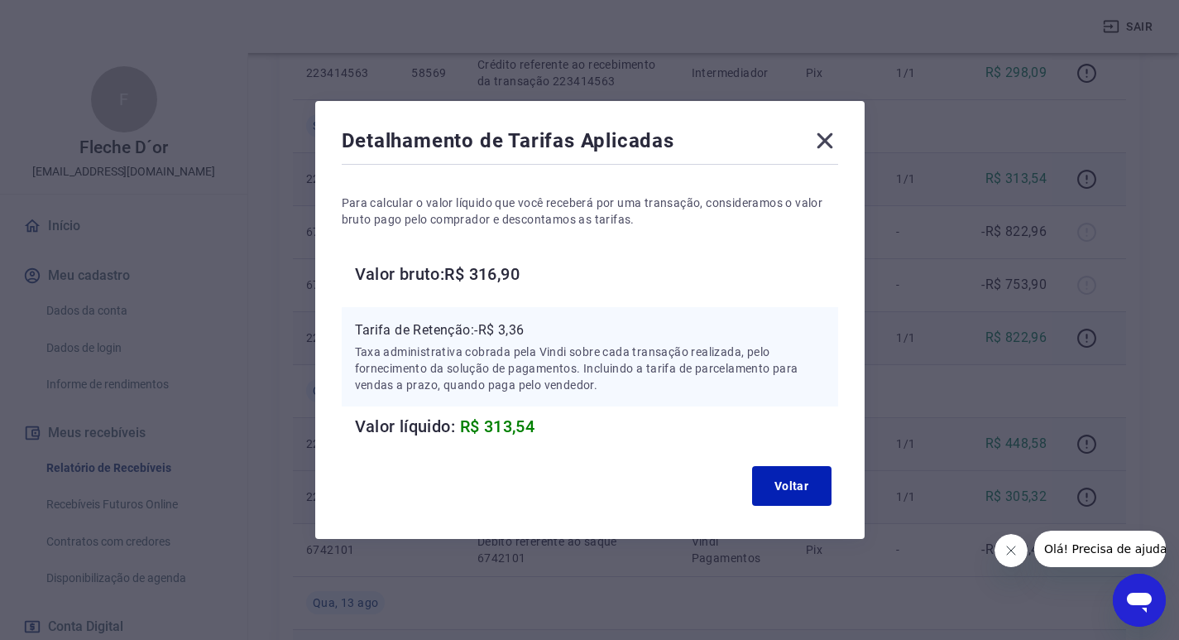
click at [830, 146] on icon at bounding box center [825, 140] width 26 height 26
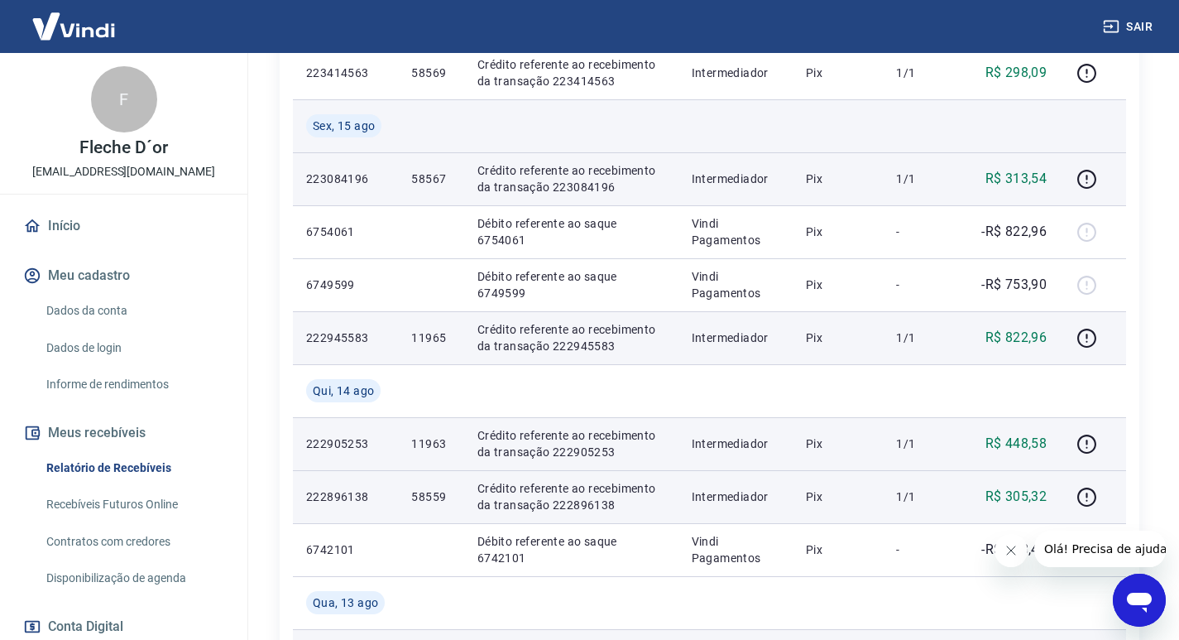
scroll to position [790, 0]
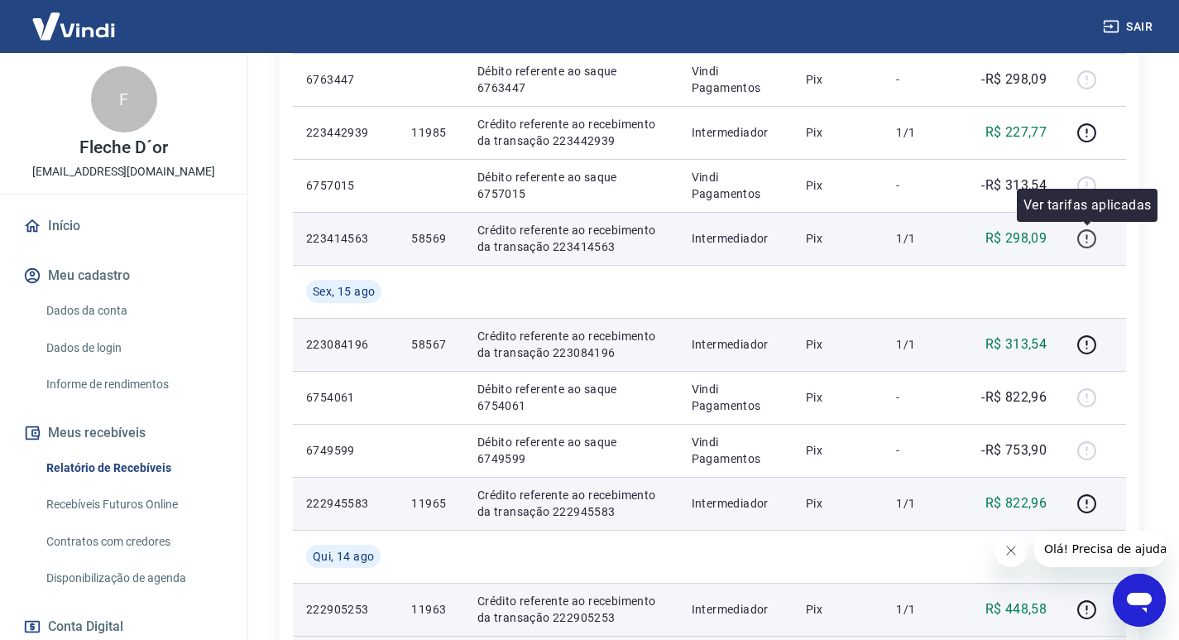
click at [1095, 244] on icon "button" at bounding box center [1086, 238] width 21 height 21
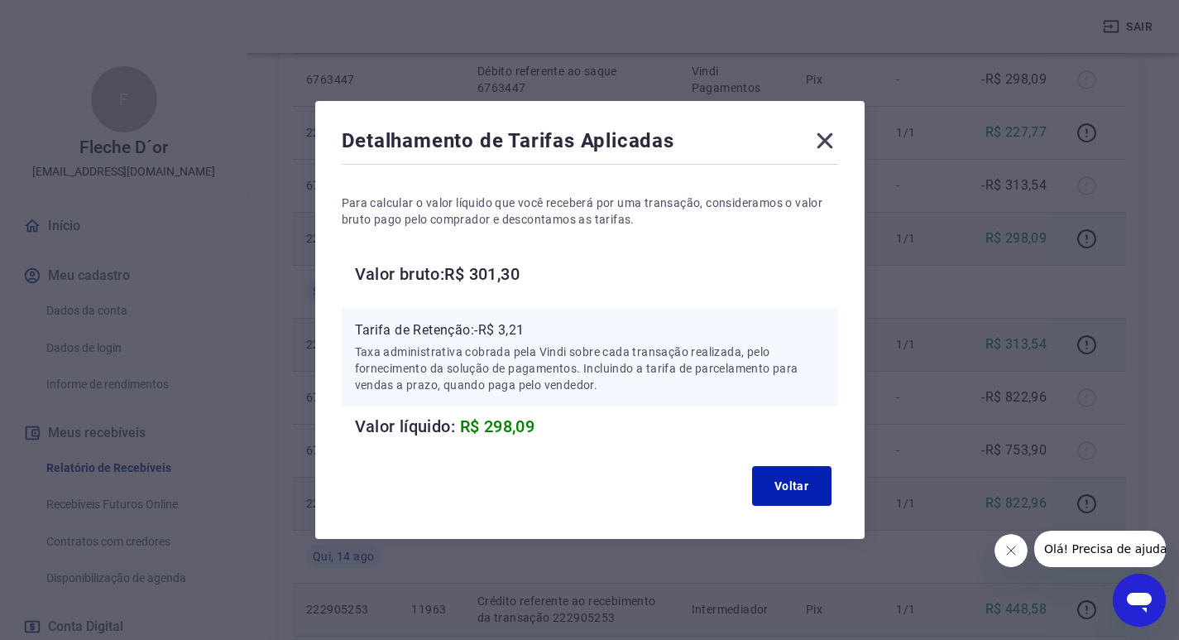
click at [995, 226] on div "Detalhamento de Tarifas Aplicadas Para calcular o valor líquido que você recebe…" at bounding box center [589, 320] width 1179 height 640
click at [828, 141] on icon at bounding box center [825, 140] width 26 height 26
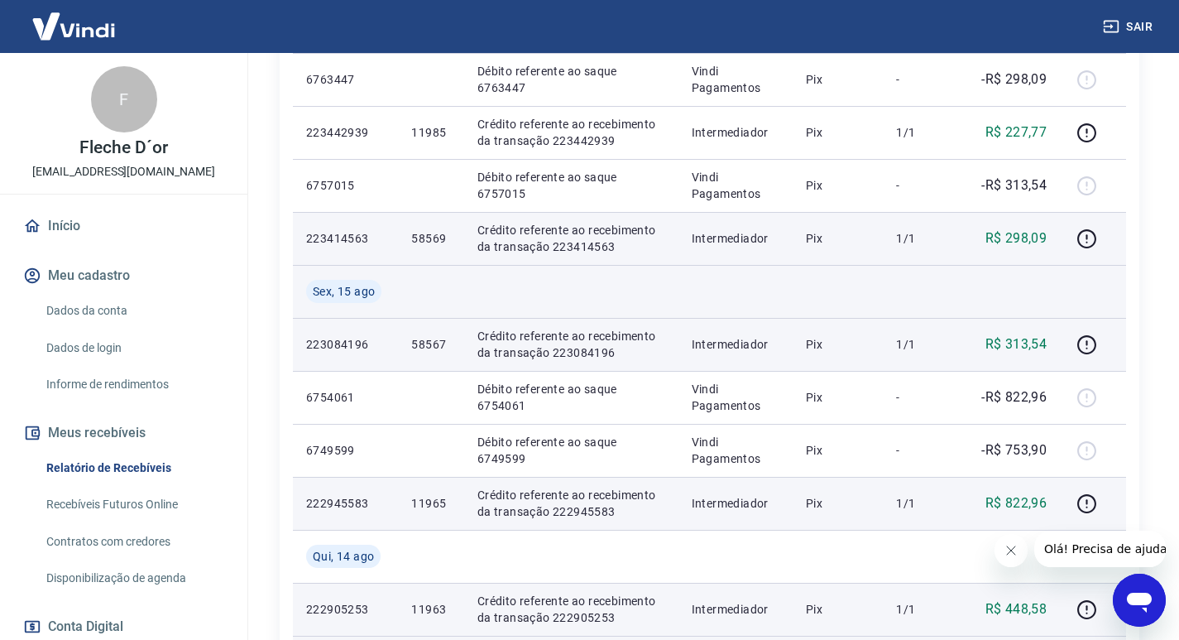
scroll to position [707, 0]
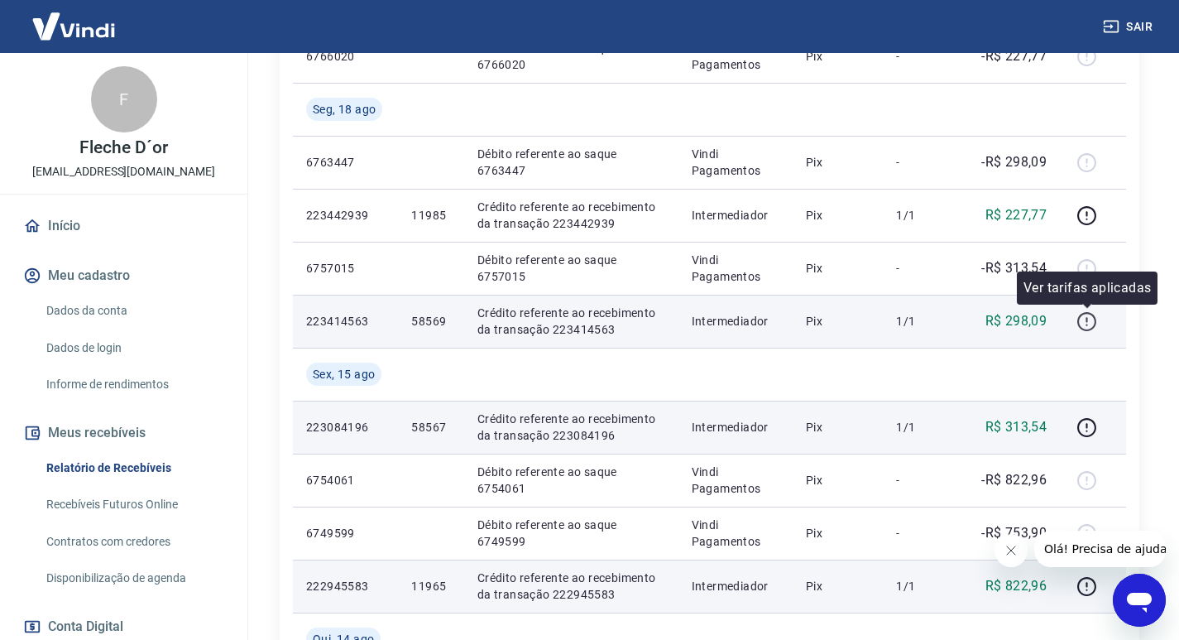
click at [1087, 318] on icon "button" at bounding box center [1087, 319] width 2 height 5
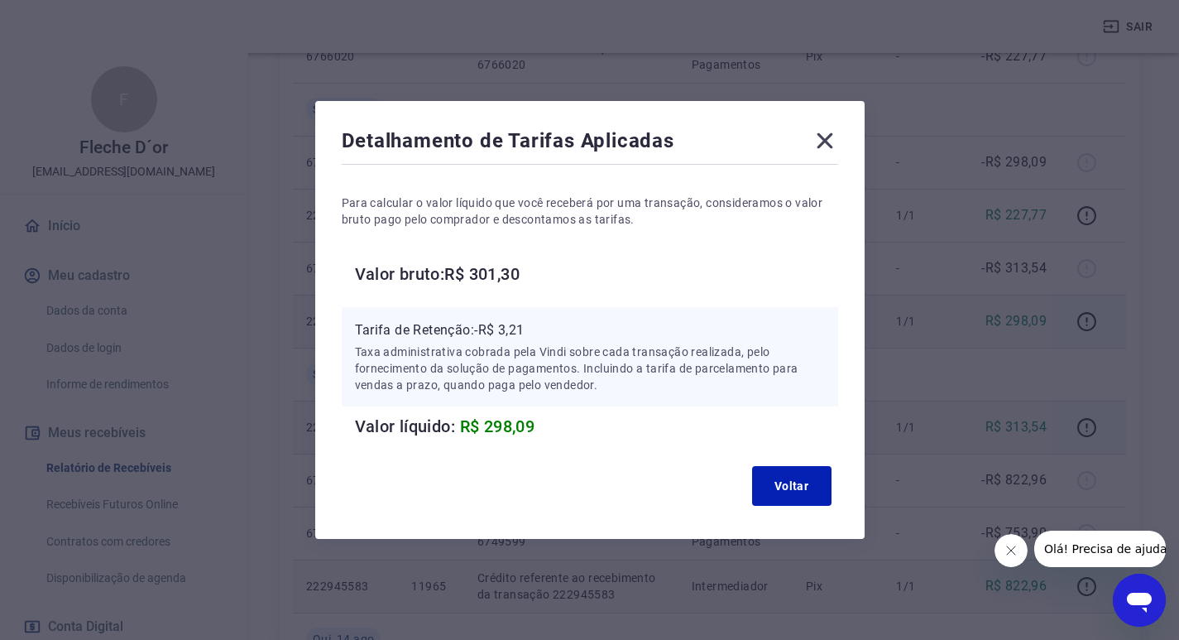
click at [827, 139] on icon at bounding box center [825, 141] width 16 height 16
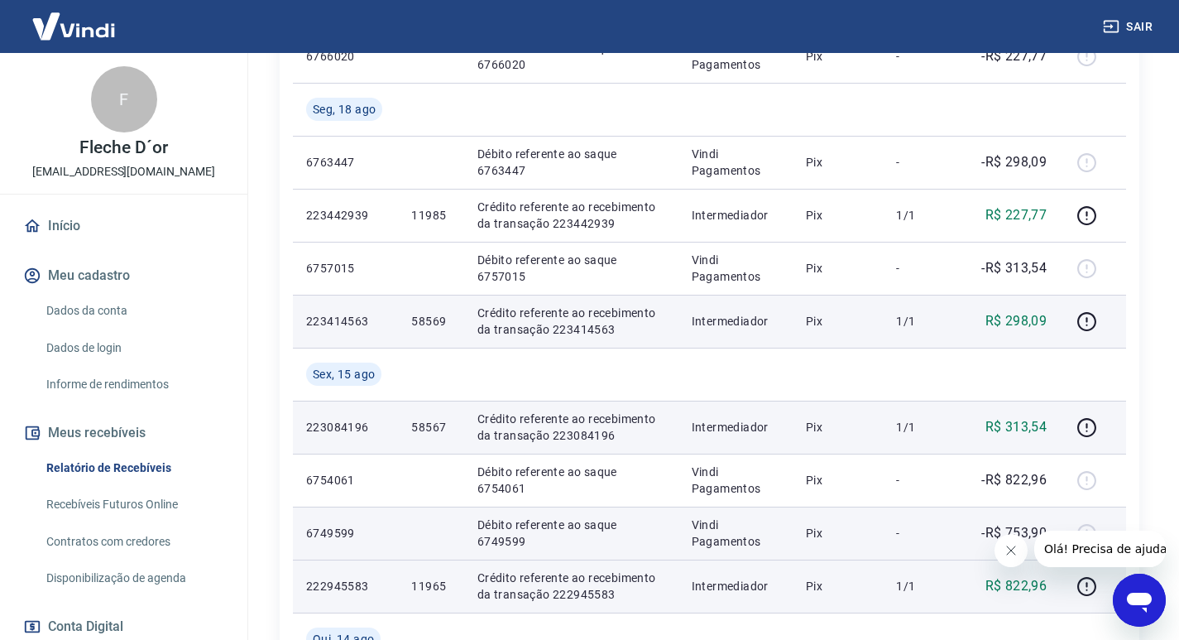
scroll to position [790, 0]
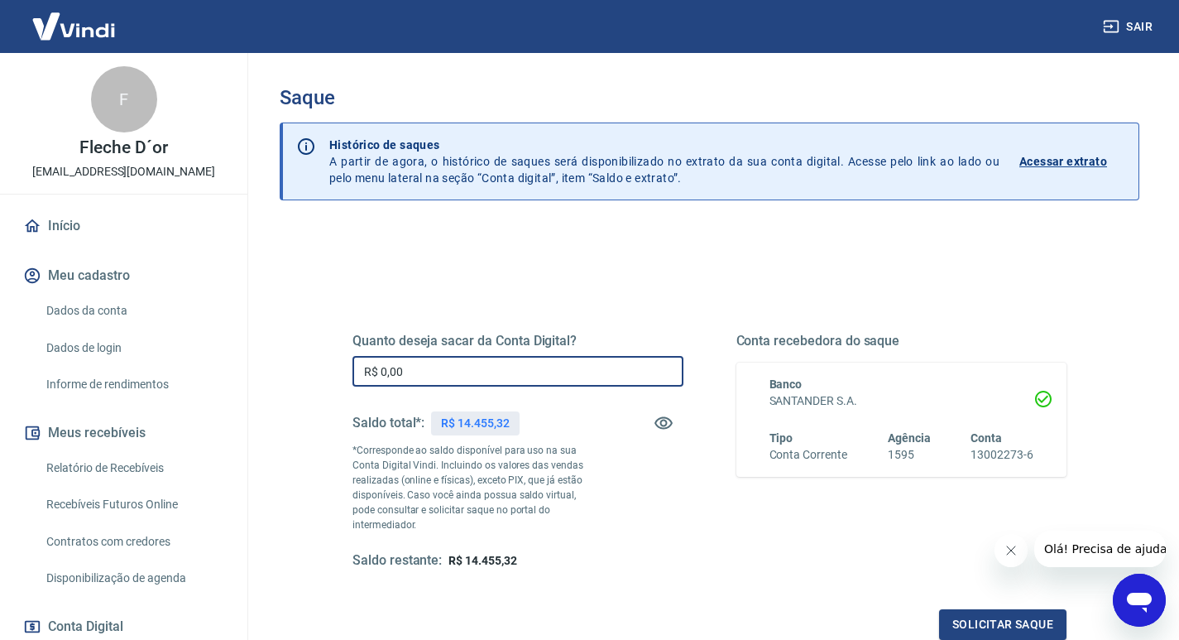
click at [423, 361] on input "R$ 0,00" at bounding box center [517, 371] width 331 height 31
drag, startPoint x: 423, startPoint y: 368, endPoint x: 238, endPoint y: 352, distance: 185.2
click at [233, 361] on div "Sair F Fleche D´or contato@flechedor.com.br Início Meu cadastro Dados da conta …" at bounding box center [589, 320] width 1179 height 640
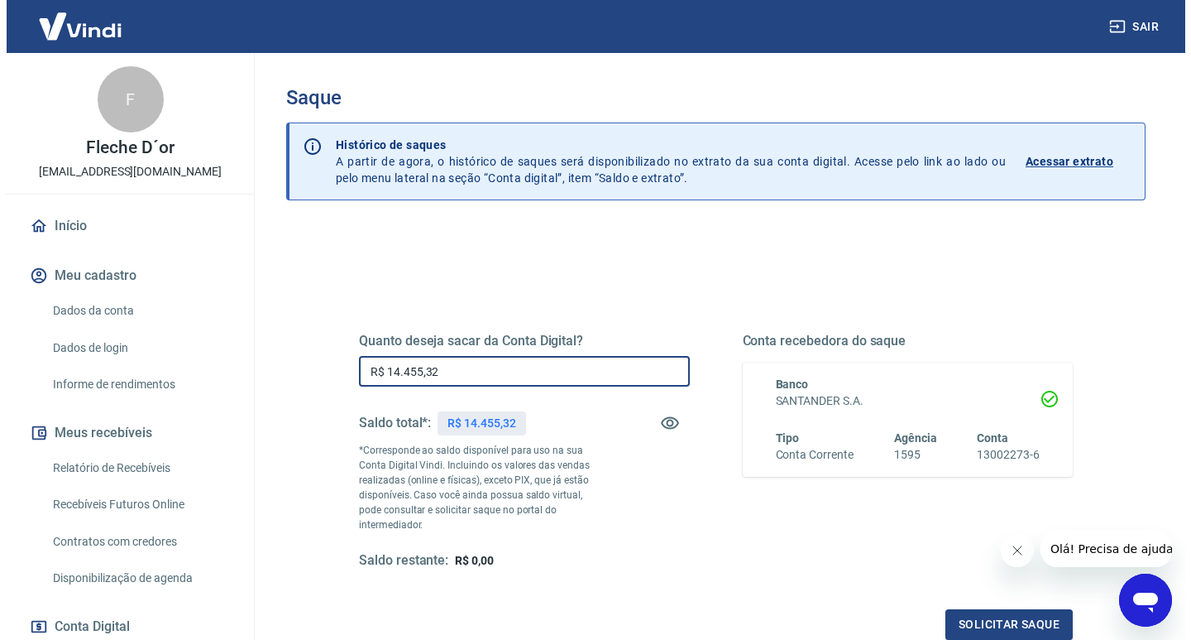
scroll to position [165, 0]
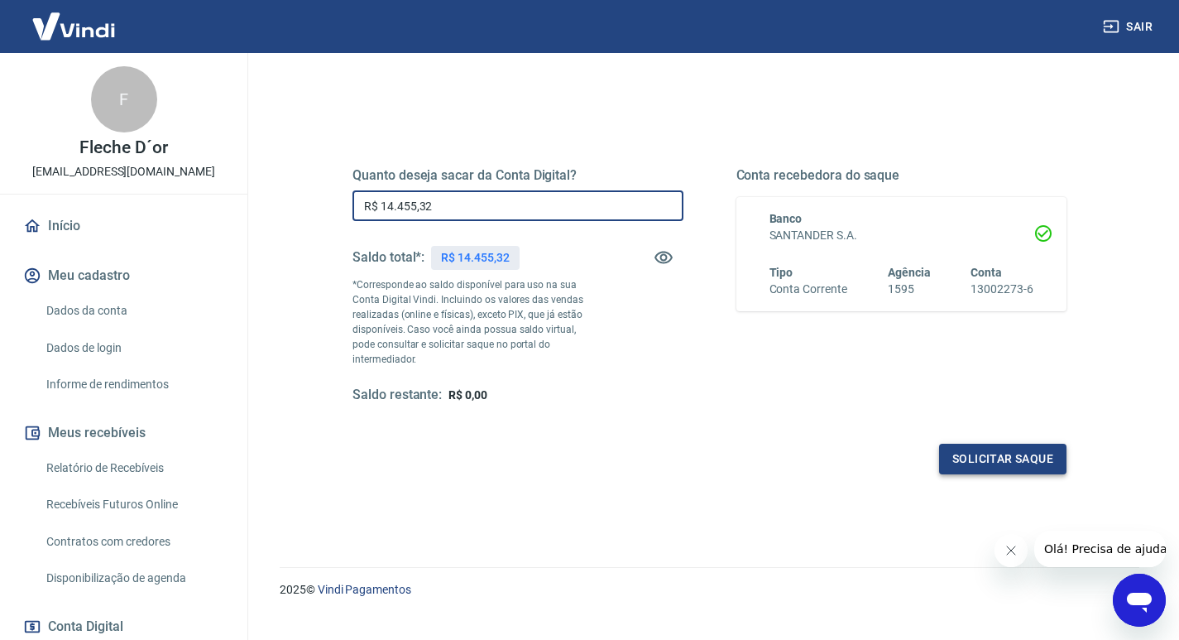
type input "R$ 14.455,32"
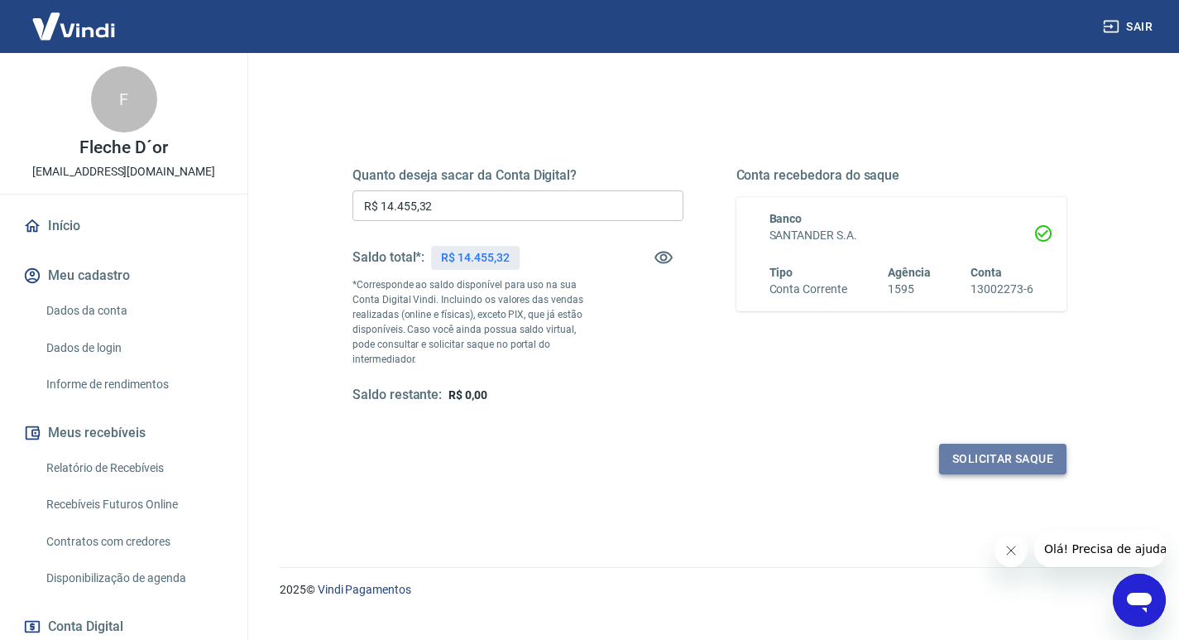
click at [1043, 453] on button "Solicitar saque" at bounding box center [1002, 458] width 127 height 31
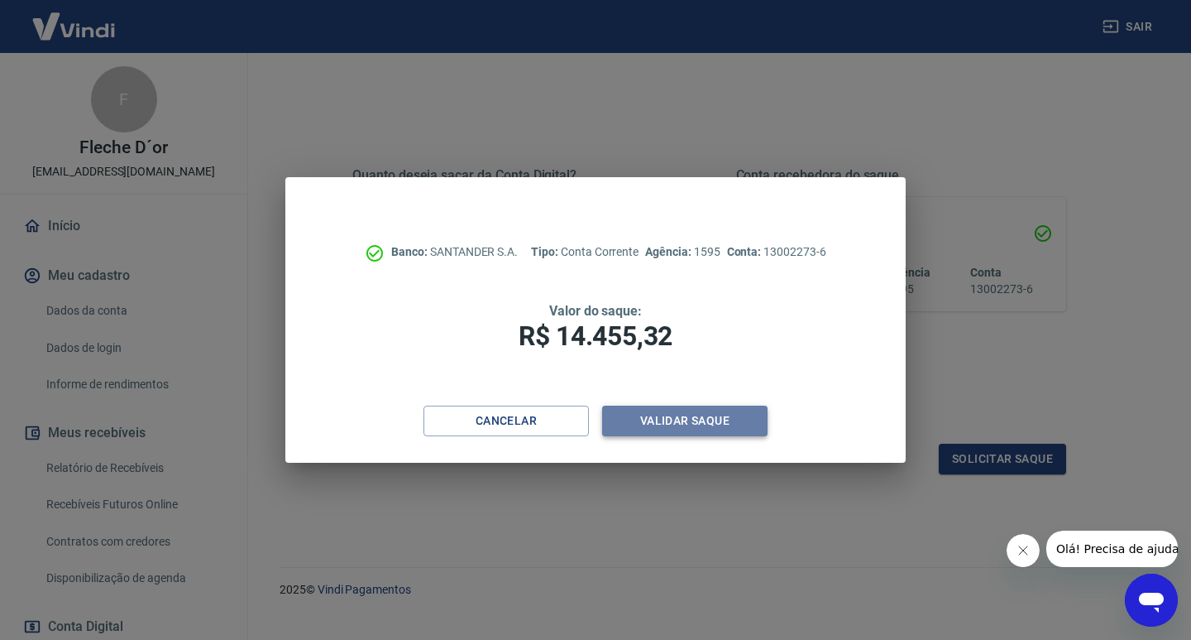
click at [690, 424] on button "Validar saque" at bounding box center [684, 420] width 165 height 31
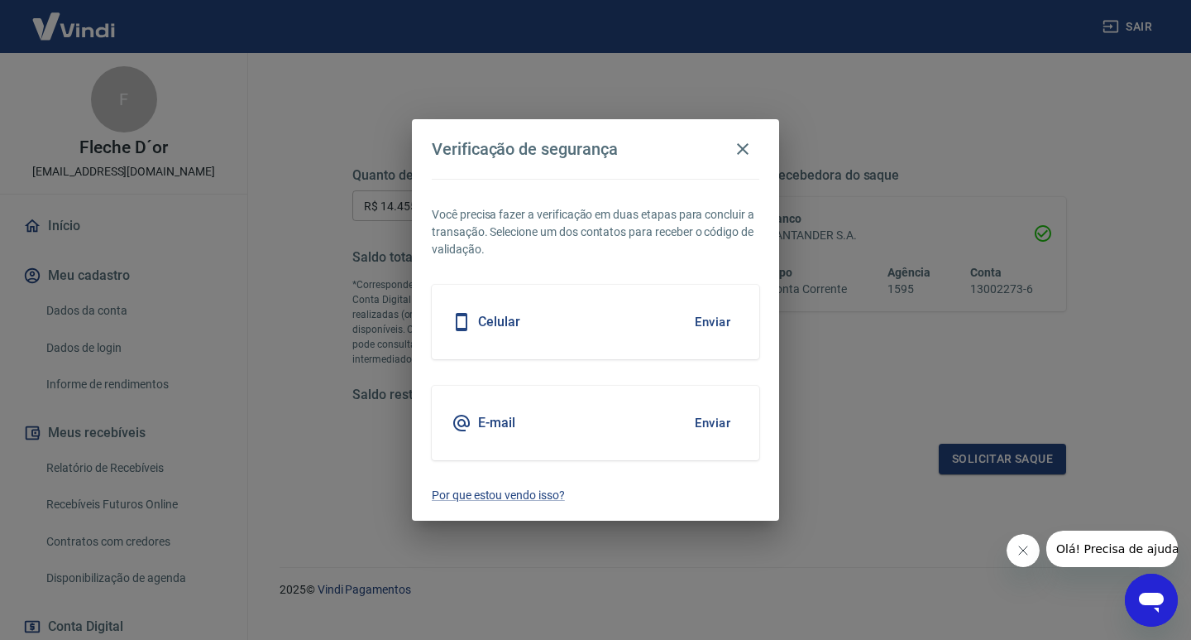
click at [686, 314] on button "Enviar" at bounding box center [713, 321] width 54 height 35
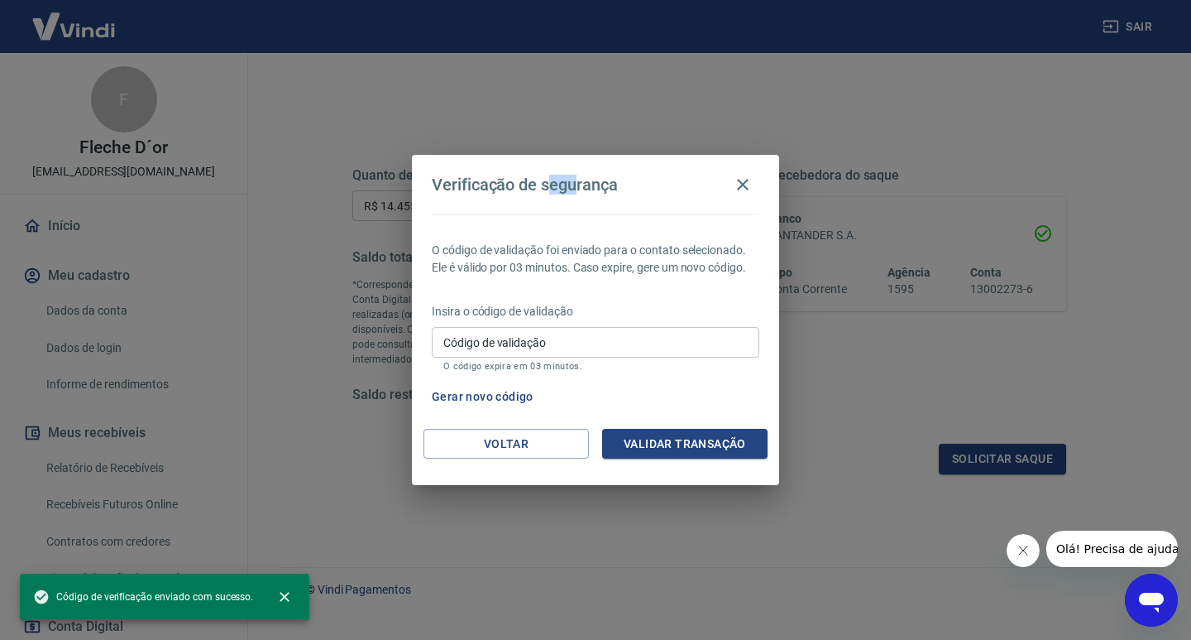
drag, startPoint x: 549, startPoint y: 175, endPoint x: 578, endPoint y: 187, distance: 31.2
click at [578, 187] on h4 "Verificação de segurança" at bounding box center [525, 185] width 186 height 20
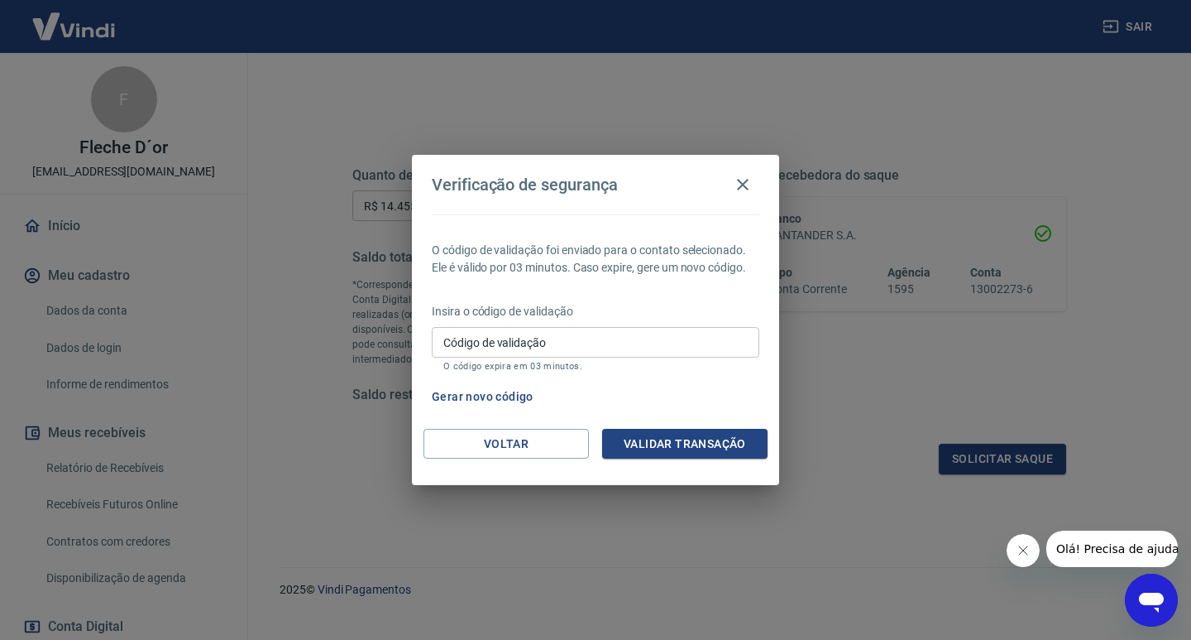
click at [520, 331] on div "Código de validação Código de validação O código expira em 03 minutos." at bounding box center [596, 349] width 328 height 45
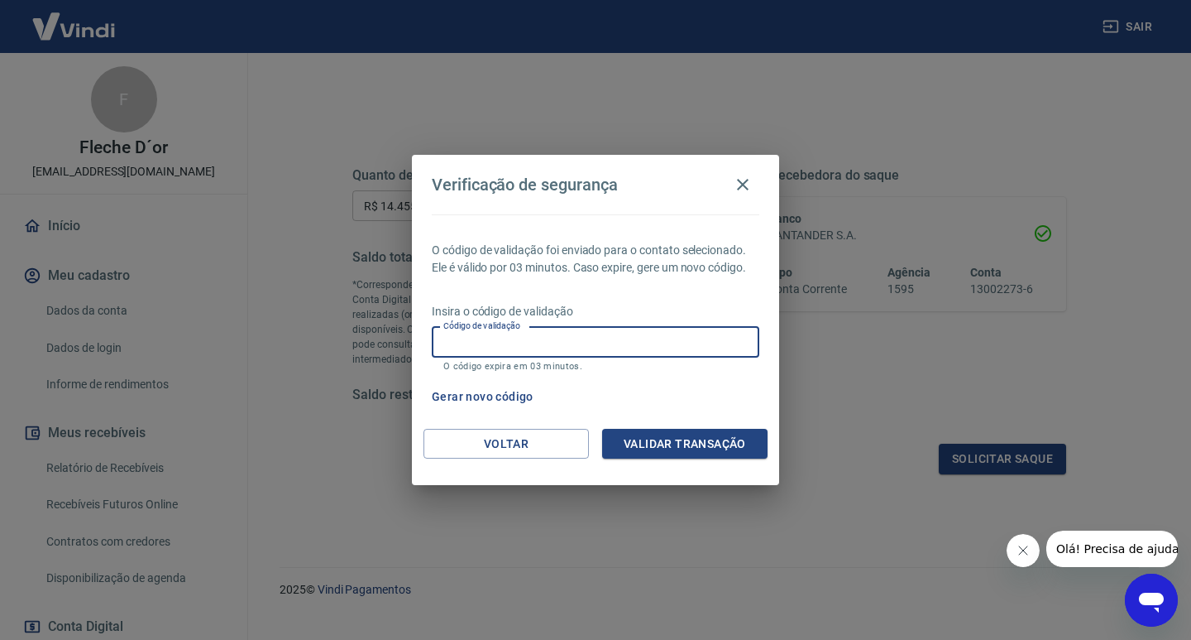
click at [487, 332] on label "Código de validação" at bounding box center [481, 325] width 77 height 12
click at [487, 332] on input "Código de validação" at bounding box center [596, 342] width 328 height 31
type input "553968"
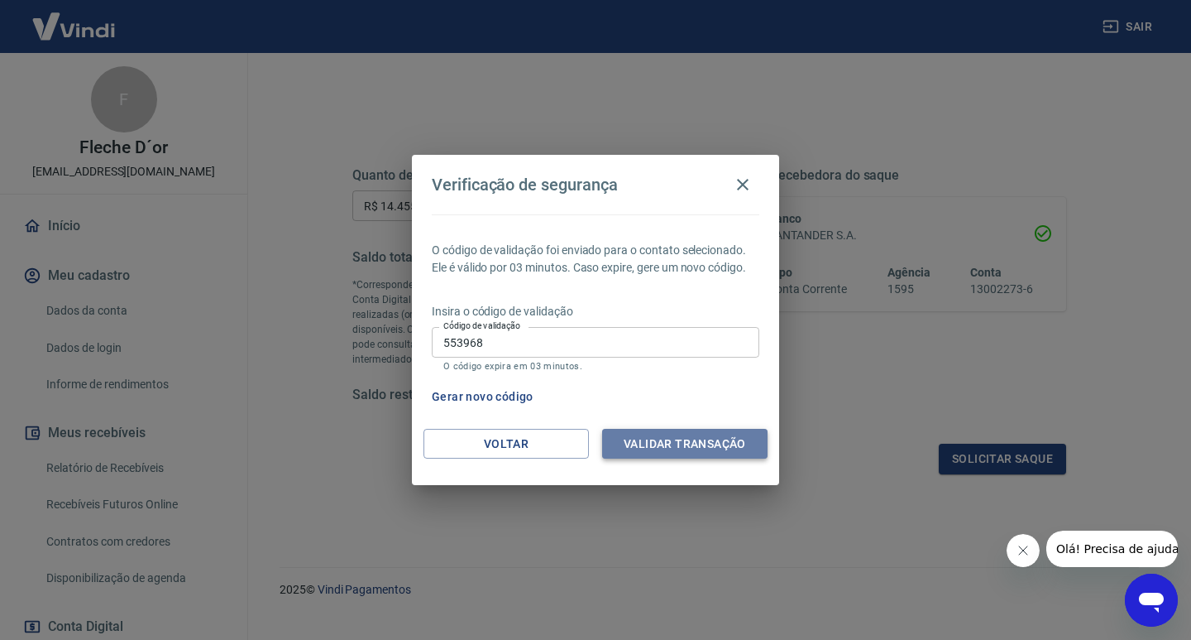
click at [722, 444] on button "Validar transação" at bounding box center [684, 444] width 165 height 31
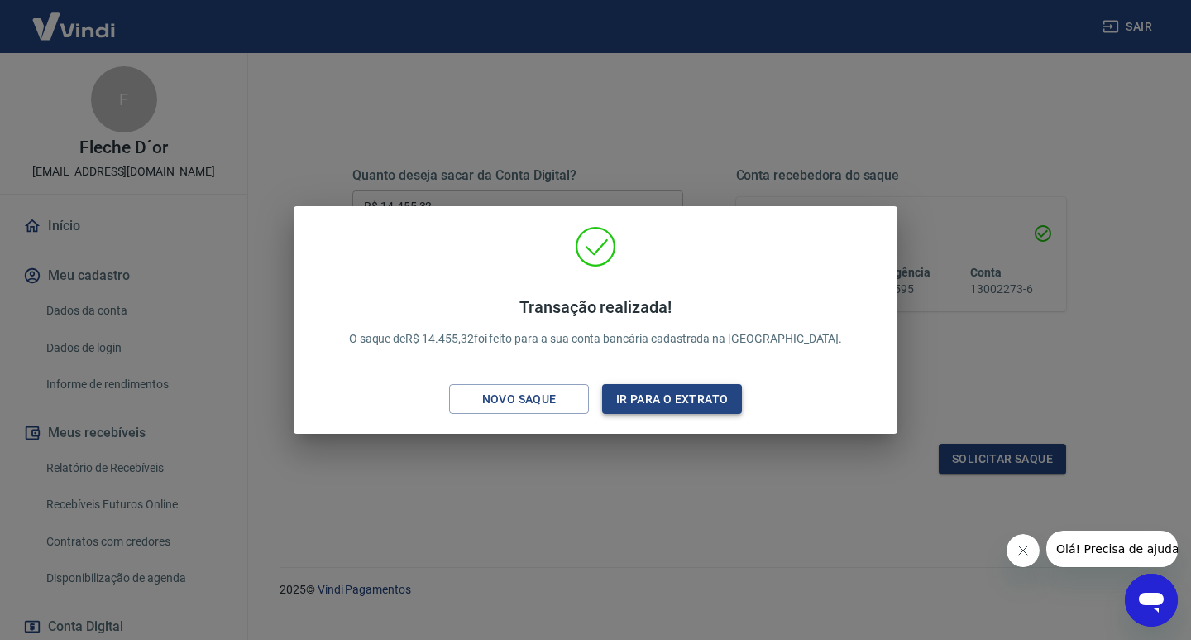
click at [675, 401] on button "Ir para o extrato" at bounding box center [672, 399] width 140 height 31
